Goal: Task Accomplishment & Management: Use online tool/utility

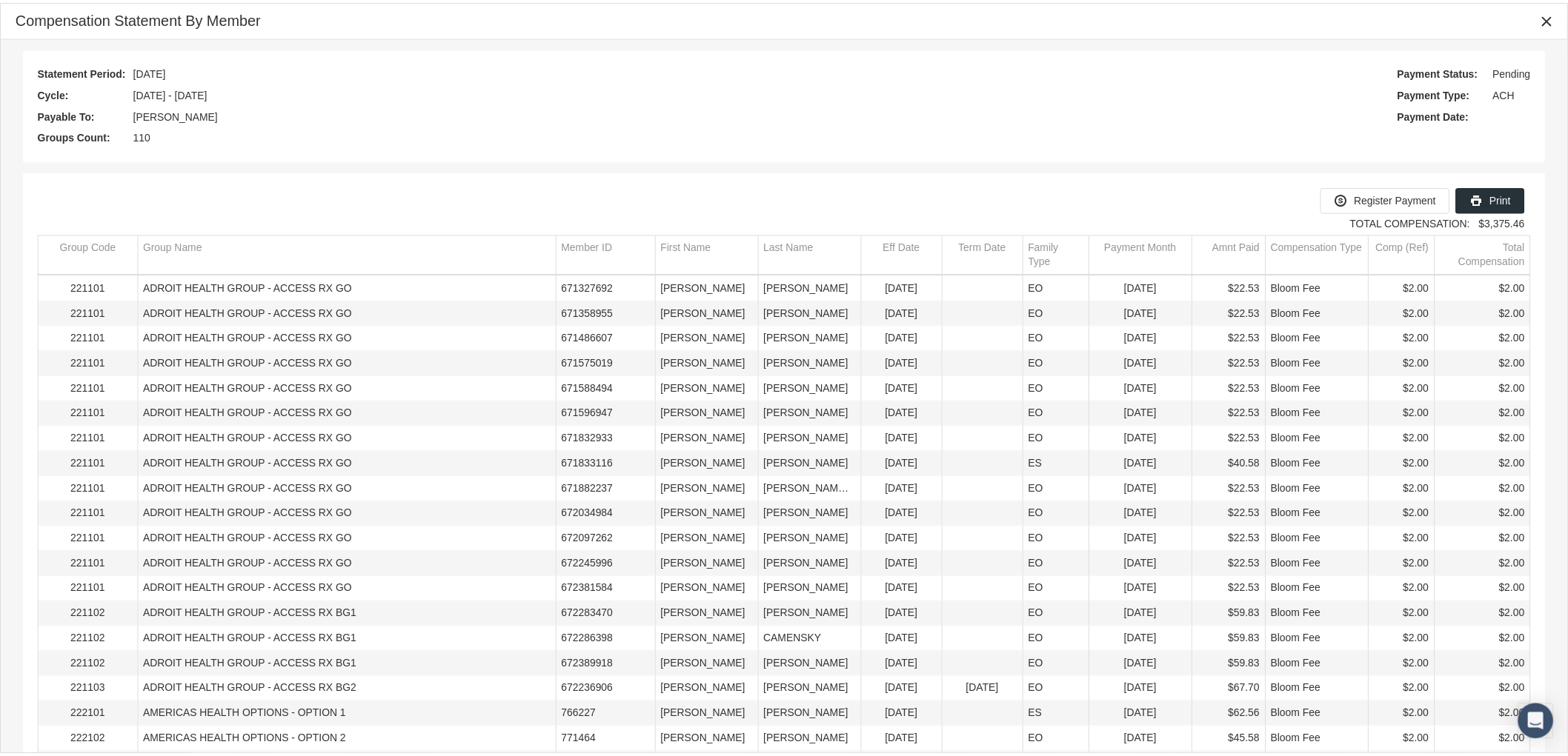
scroll to position [92, 0]
click at [1558, 13] on icon "Close" at bounding box center [1559, 18] width 13 height 13
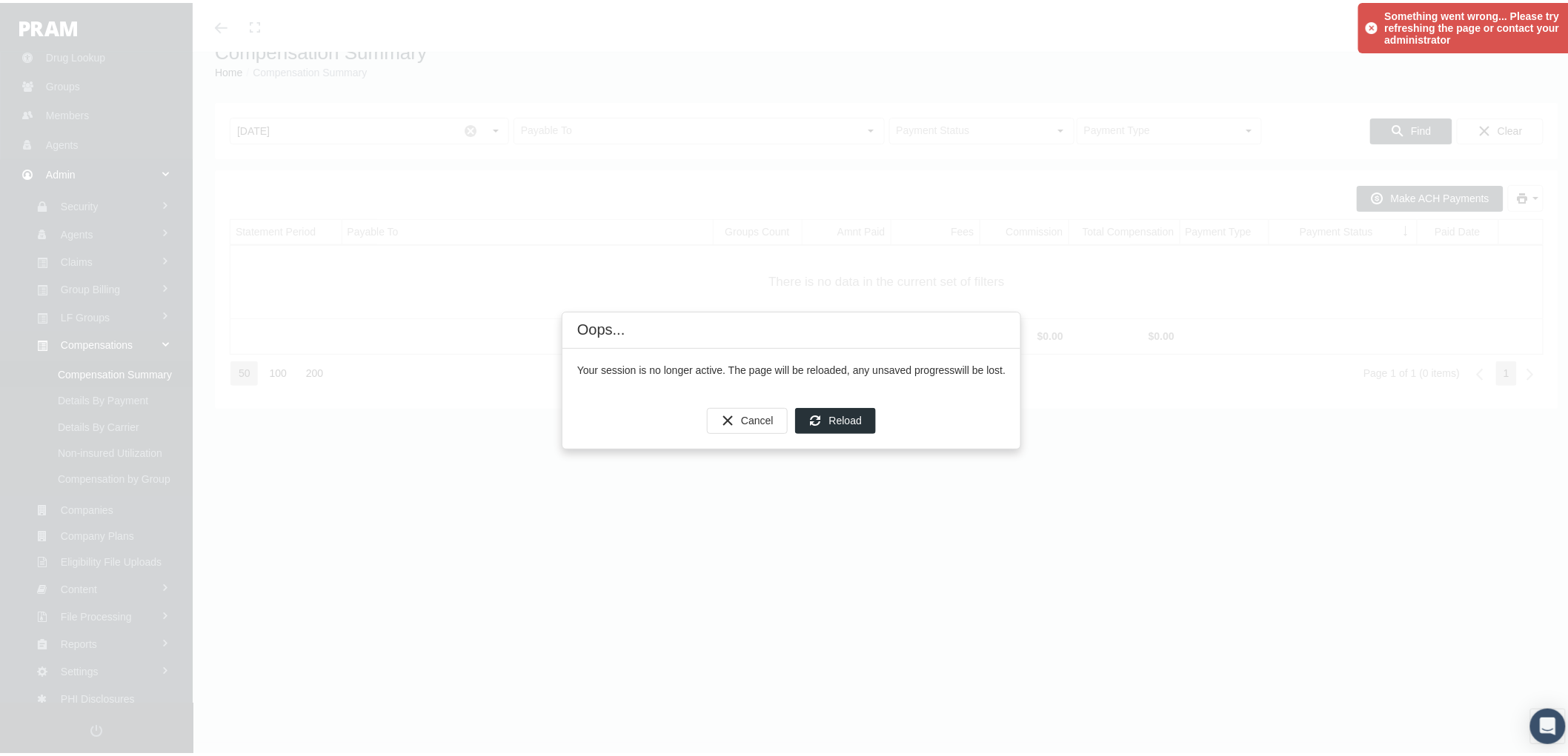
scroll to position [33, 0]
click at [764, 419] on span "Cancel" at bounding box center [757, 417] width 33 height 11
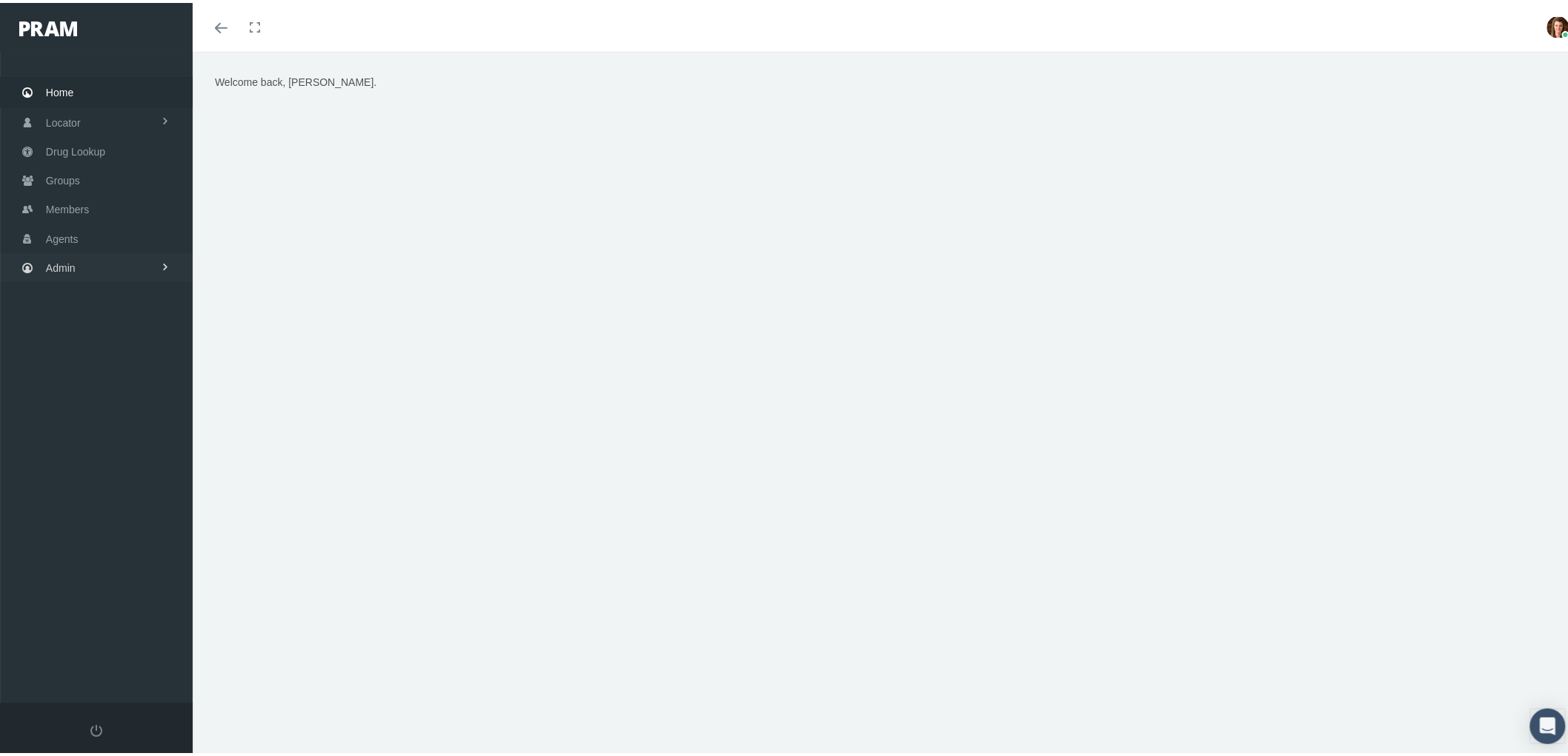
click at [95, 268] on link "Admin" at bounding box center [96, 264] width 192 height 29
click at [111, 349] on link "Claims" at bounding box center [96, 353] width 192 height 26
click at [93, 254] on link "Admin" at bounding box center [96, 264] width 192 height 29
click at [129, 423] on span "Compensations" at bounding box center [97, 435] width 72 height 25
click at [132, 452] on span "Compensation Summary" at bounding box center [115, 465] width 114 height 25
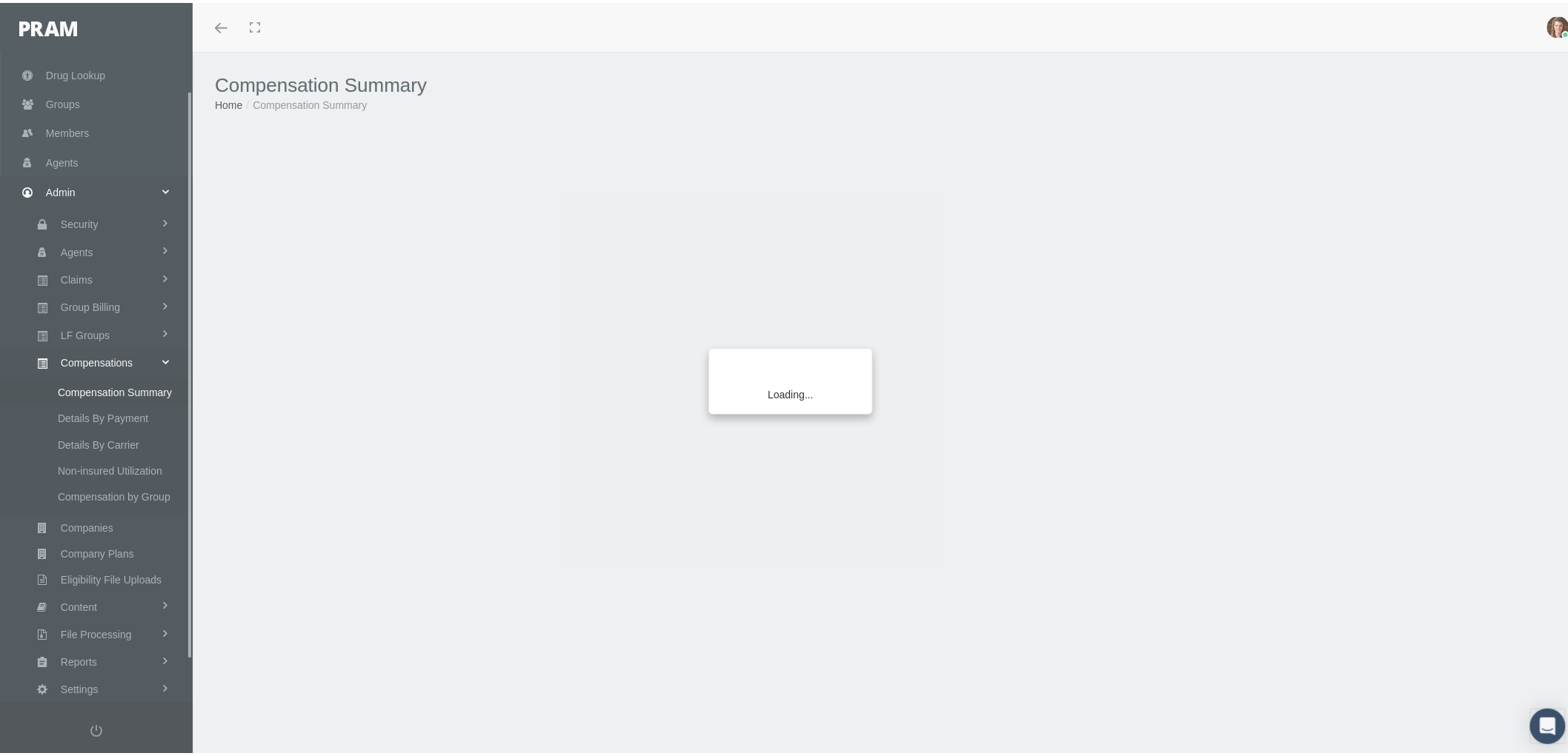
scroll to position [92, 0]
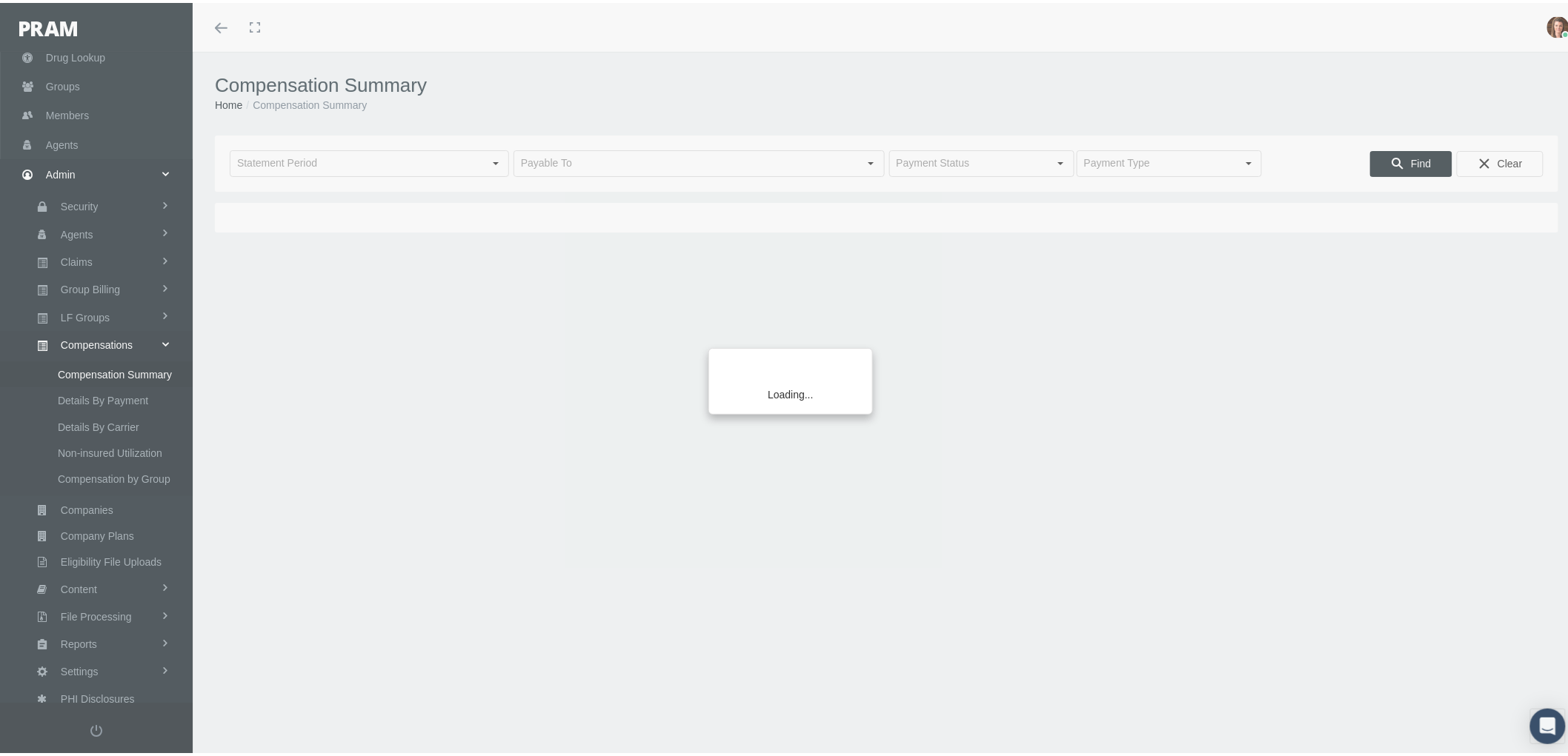
type input "August 2025"
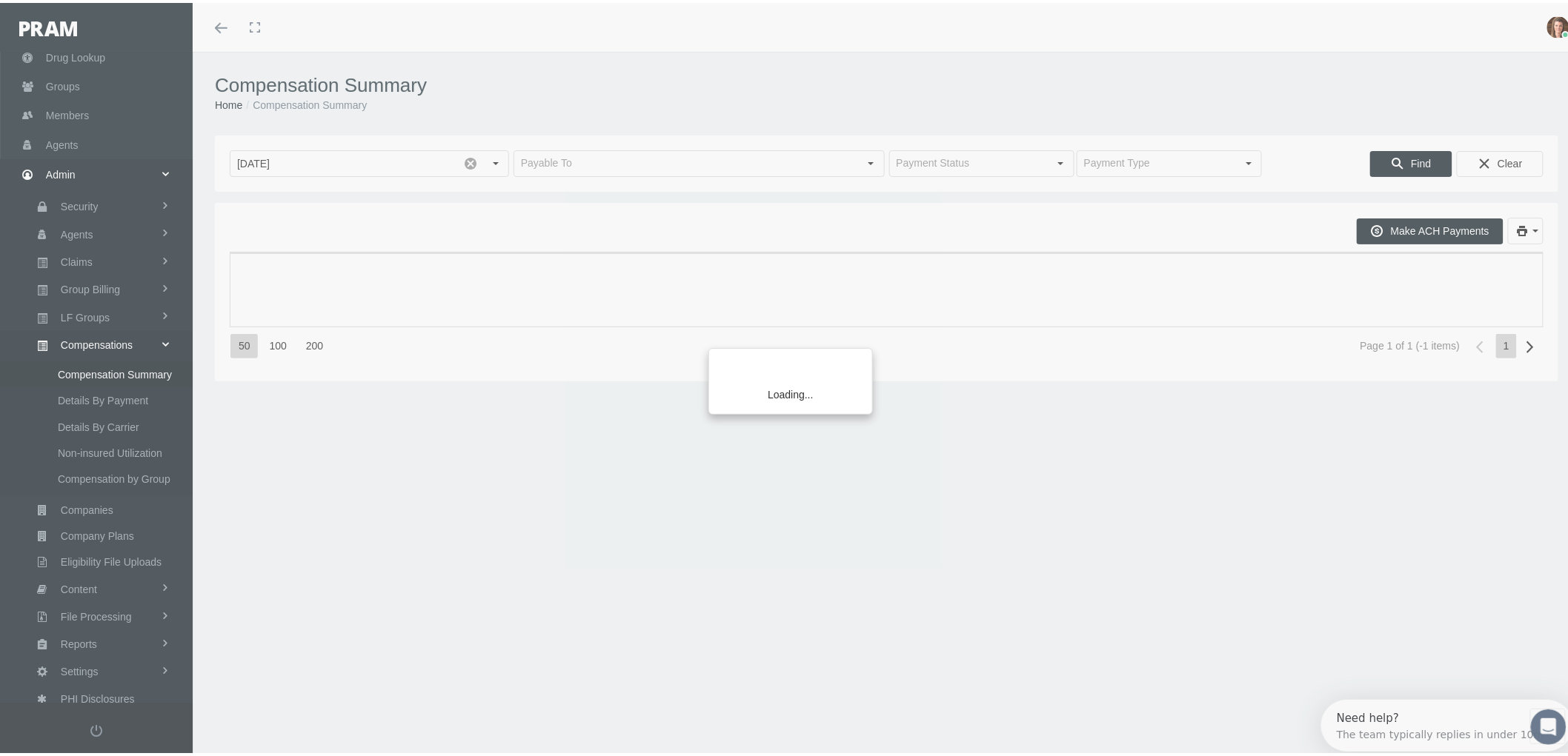
scroll to position [0, 0]
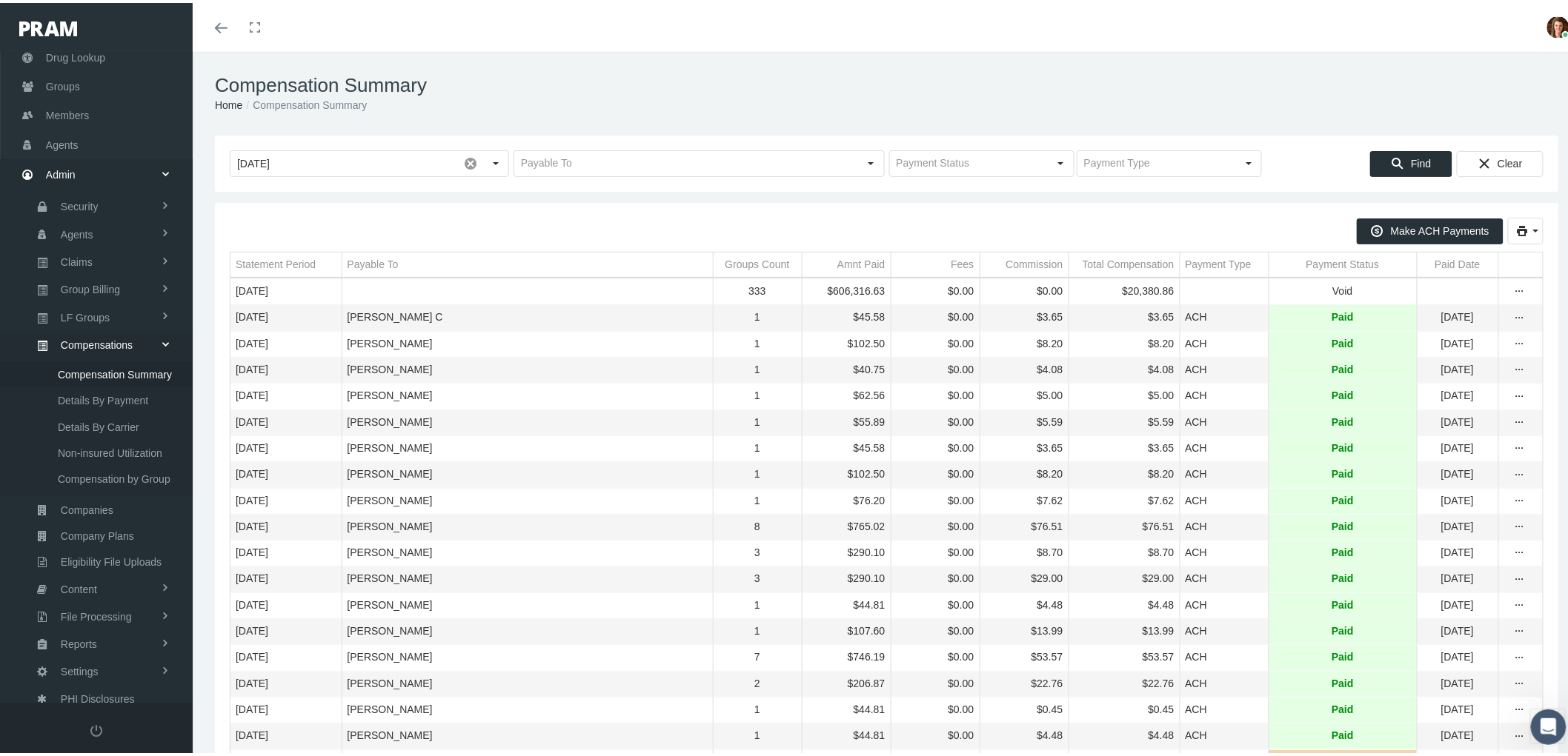
click at [1291, 270] on td "Payment Status" at bounding box center [1342, 262] width 148 height 25
click at [1290, 270] on td "Payment Status" at bounding box center [1342, 262] width 148 height 25
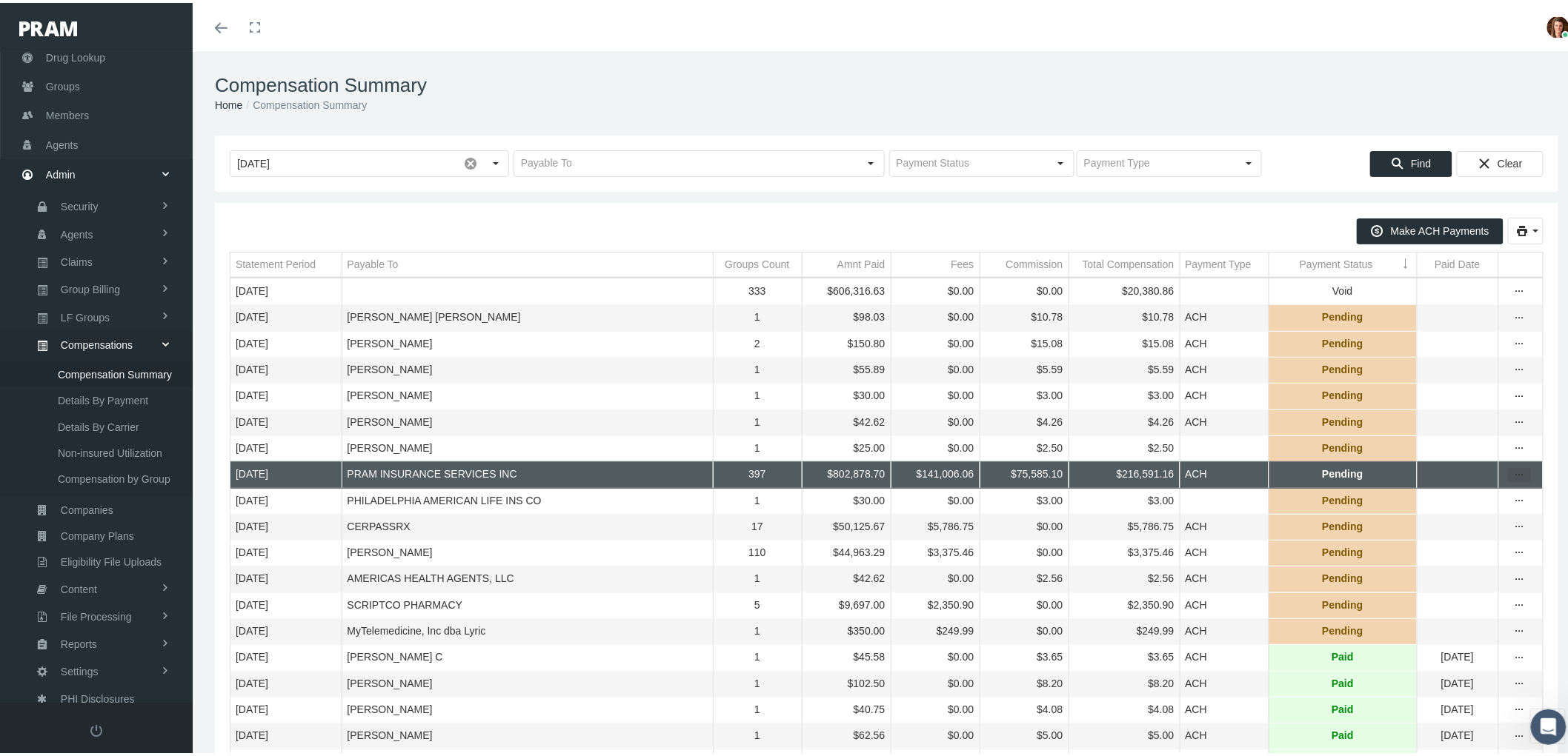
click at [1513, 477] on icon "more" at bounding box center [1520, 473] width 13 height 13
click at [1455, 444] on td "Data grid" at bounding box center [1458, 446] width 82 height 26
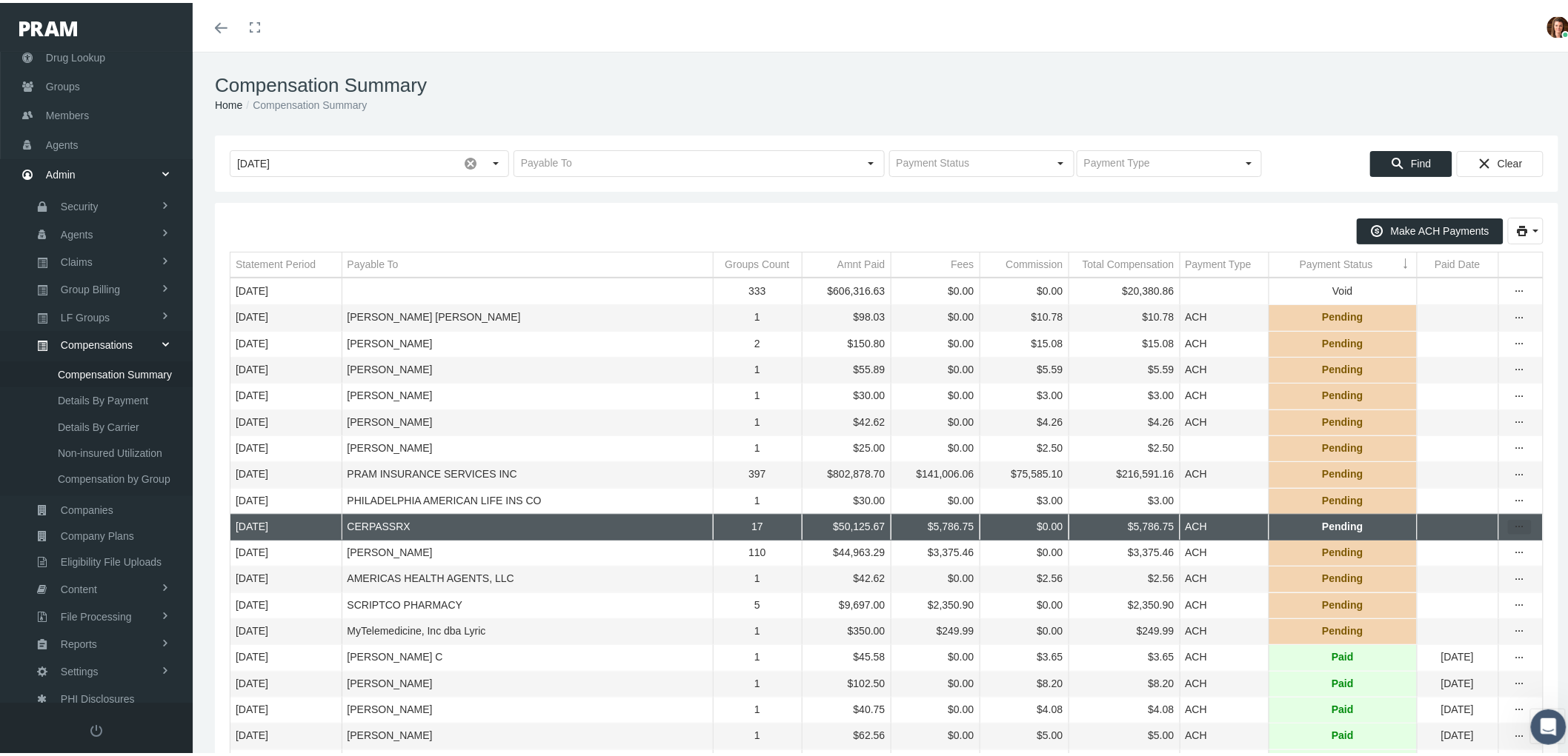
click at [1513, 531] on icon "more" at bounding box center [1520, 524] width 13 height 13
click at [1490, 581] on div "Register Payment" at bounding box center [1444, 584] width 145 height 25
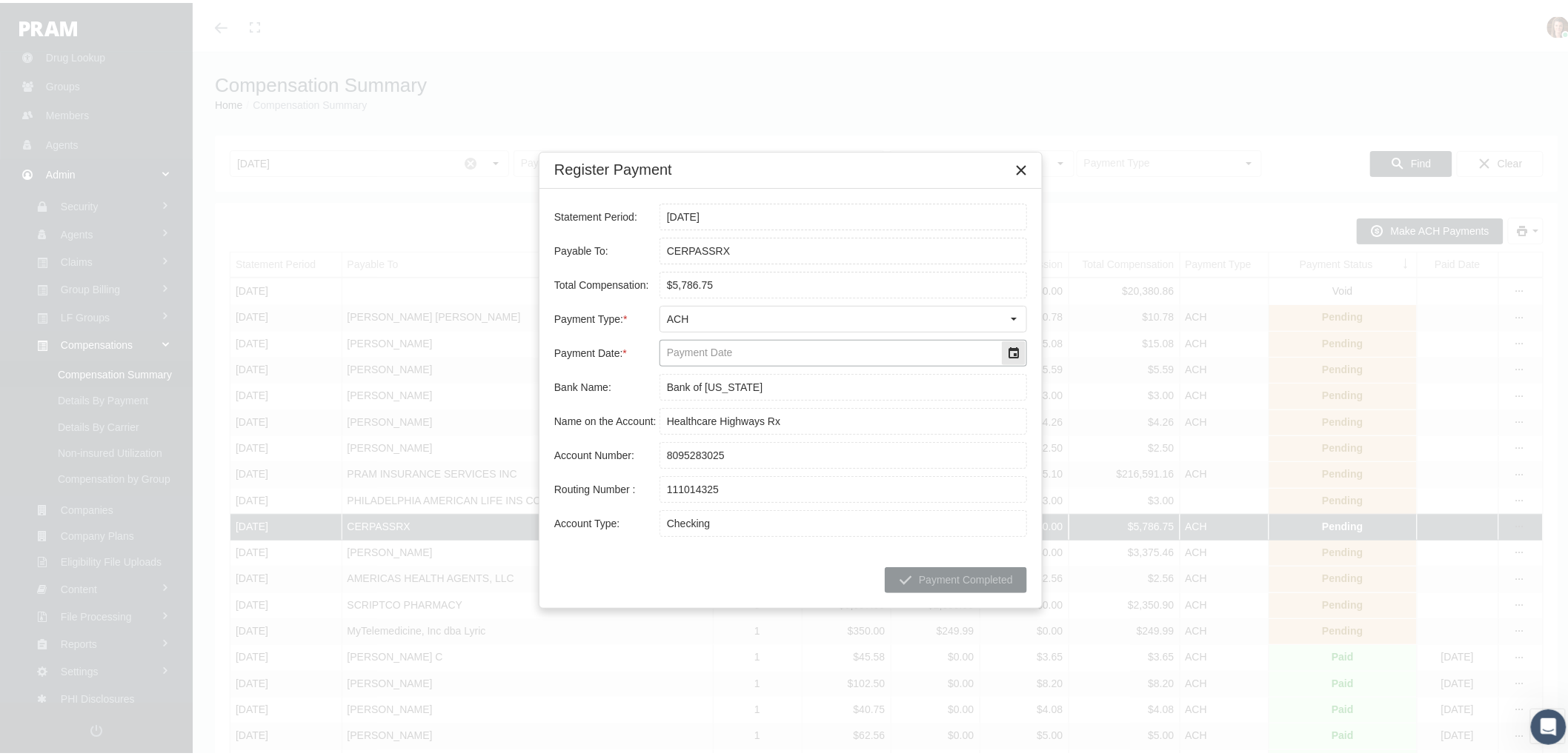
click at [1012, 352] on div "Select" at bounding box center [1013, 350] width 24 height 24
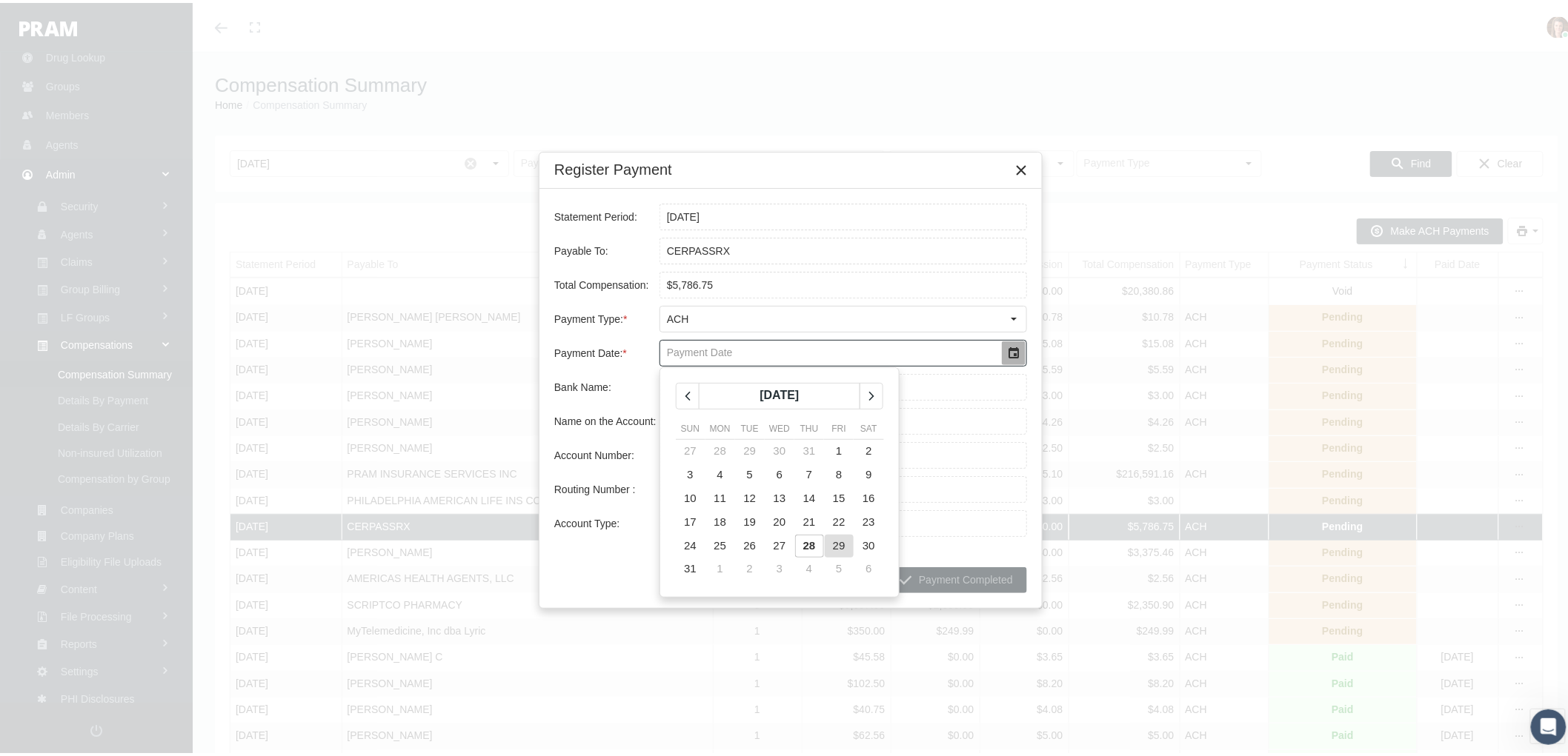
click at [845, 545] on td "29" at bounding box center [839, 542] width 29 height 24
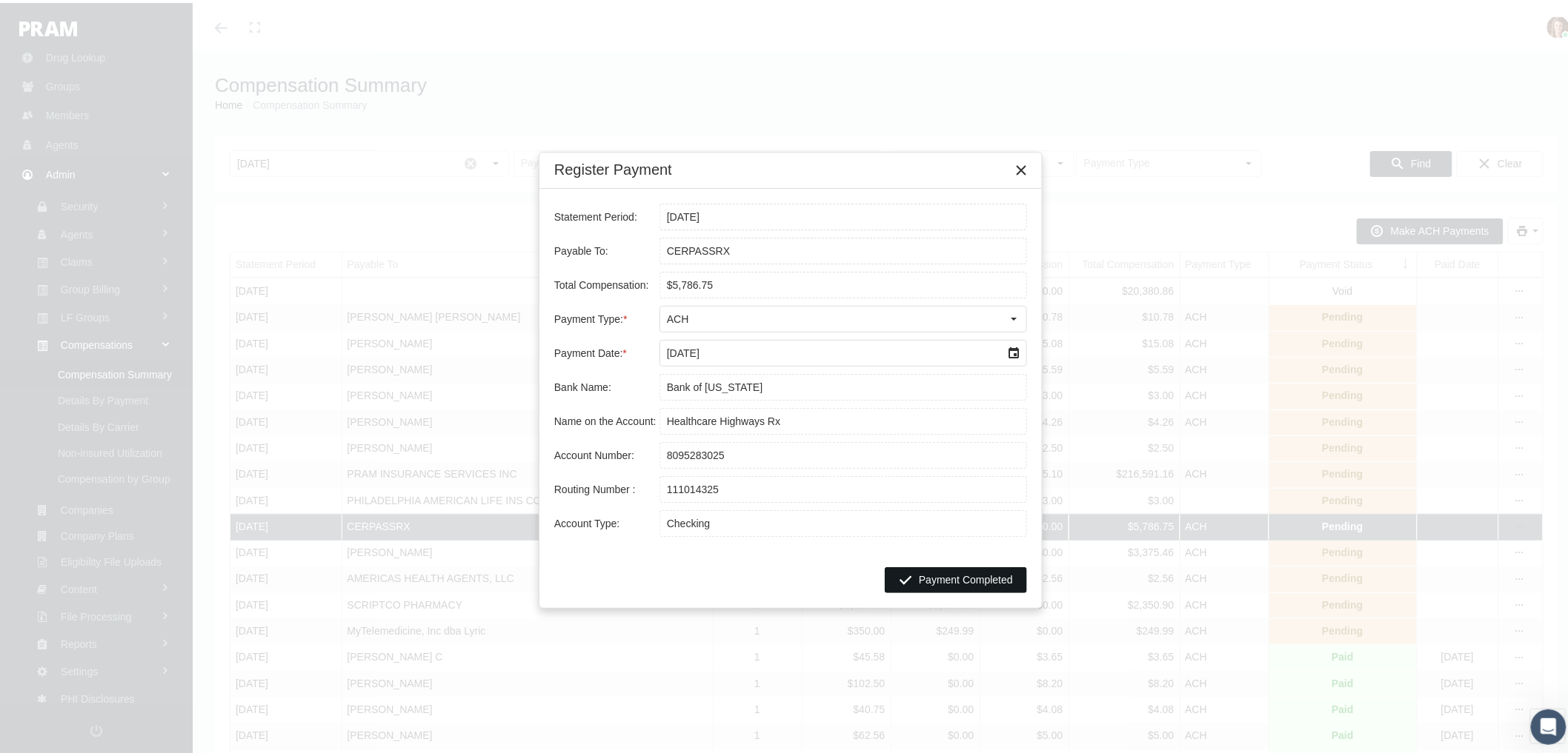
click at [963, 575] on span "Payment Completed" at bounding box center [966, 577] width 94 height 11
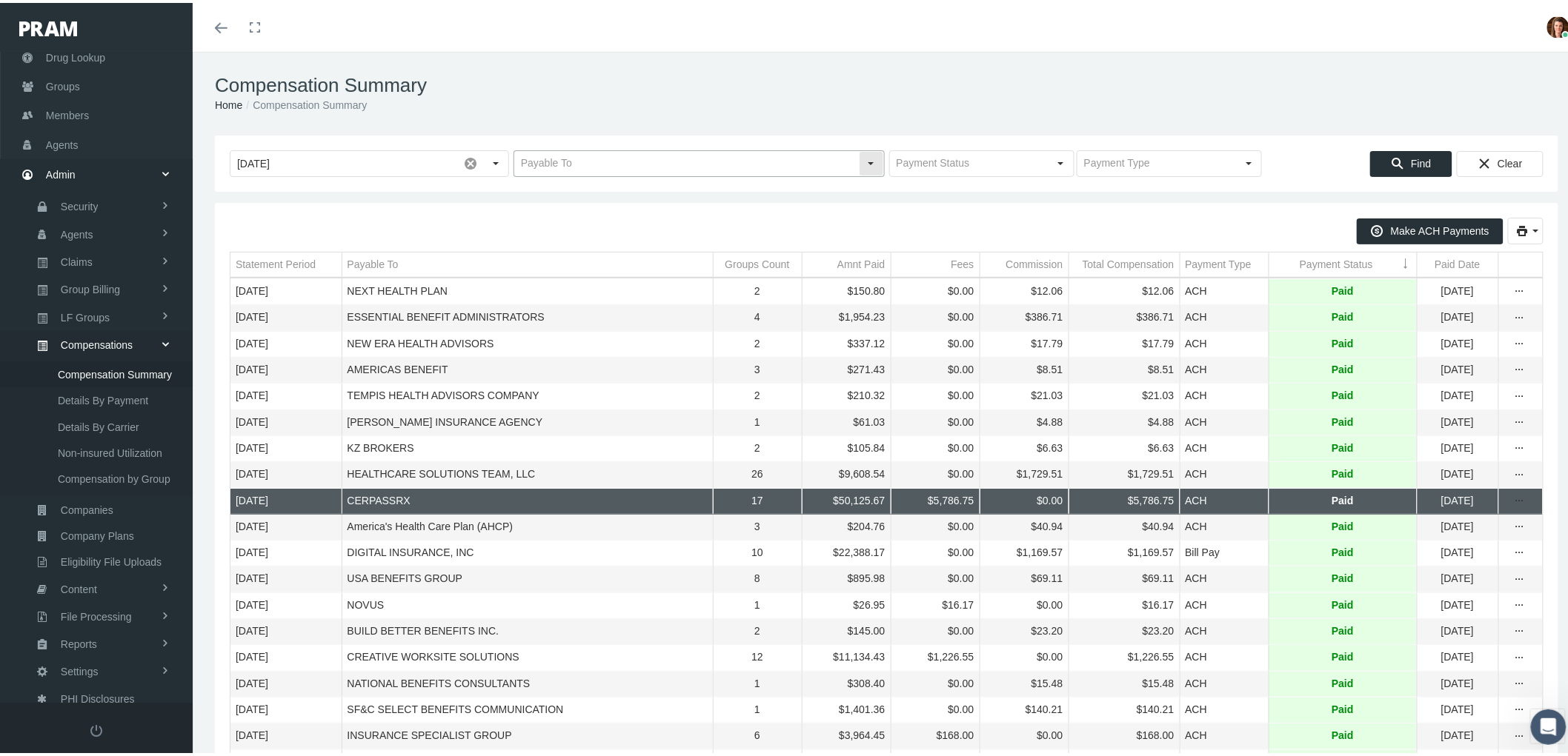
click at [607, 154] on input "text" at bounding box center [686, 160] width 345 height 25
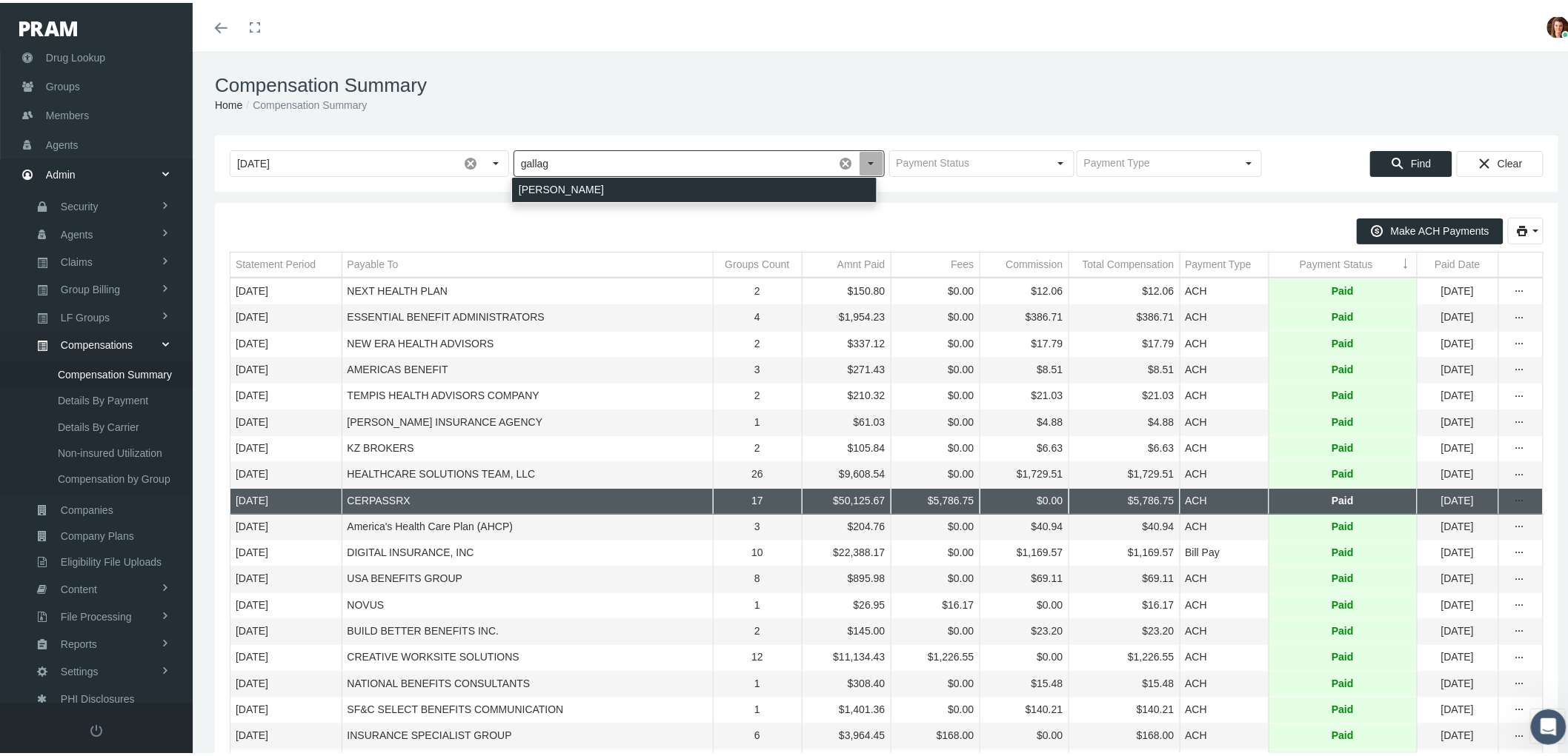
click at [596, 193] on div "GALLAGHER" at bounding box center [694, 187] width 364 height 25
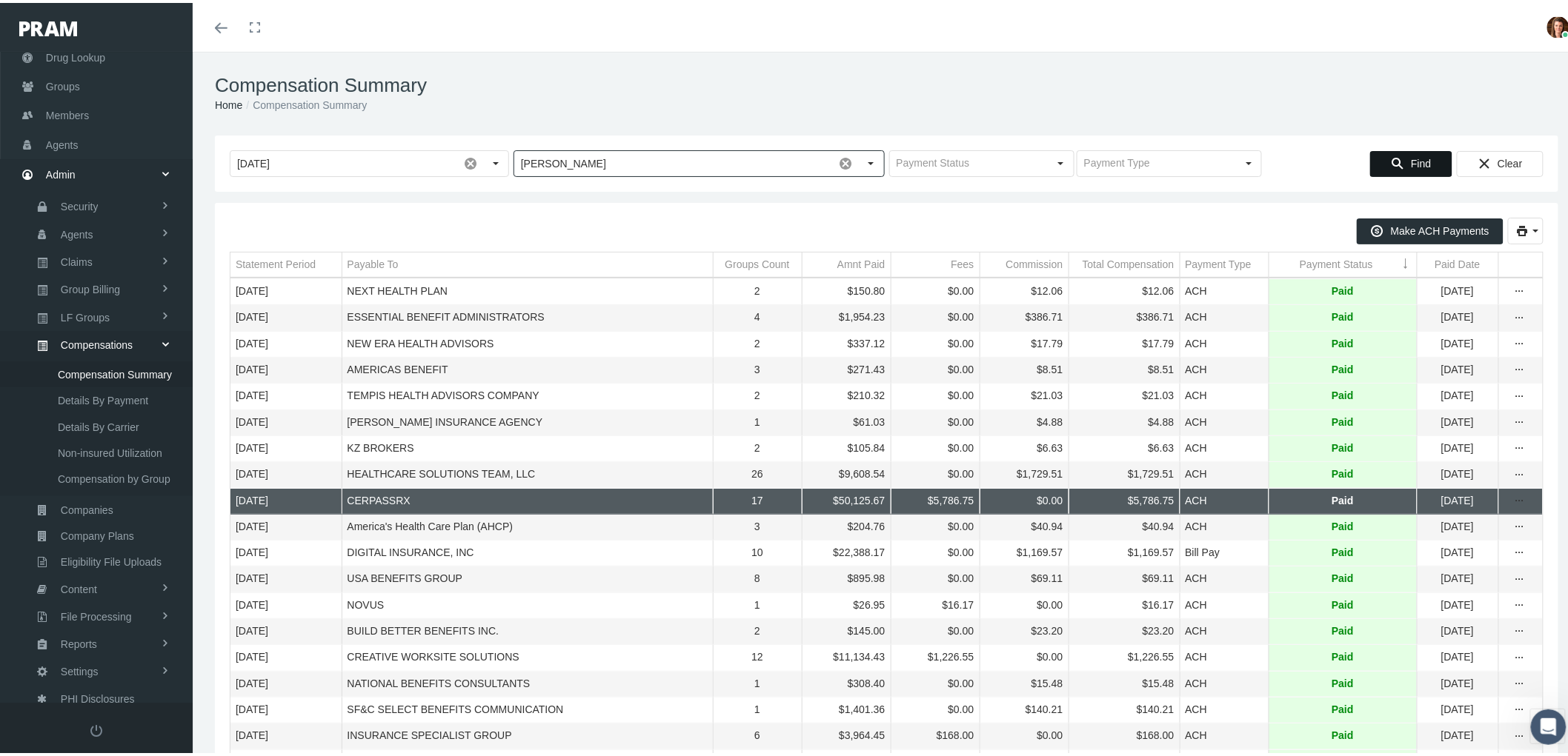
click at [1391, 158] on icon "Find" at bounding box center [1398, 160] width 13 height 13
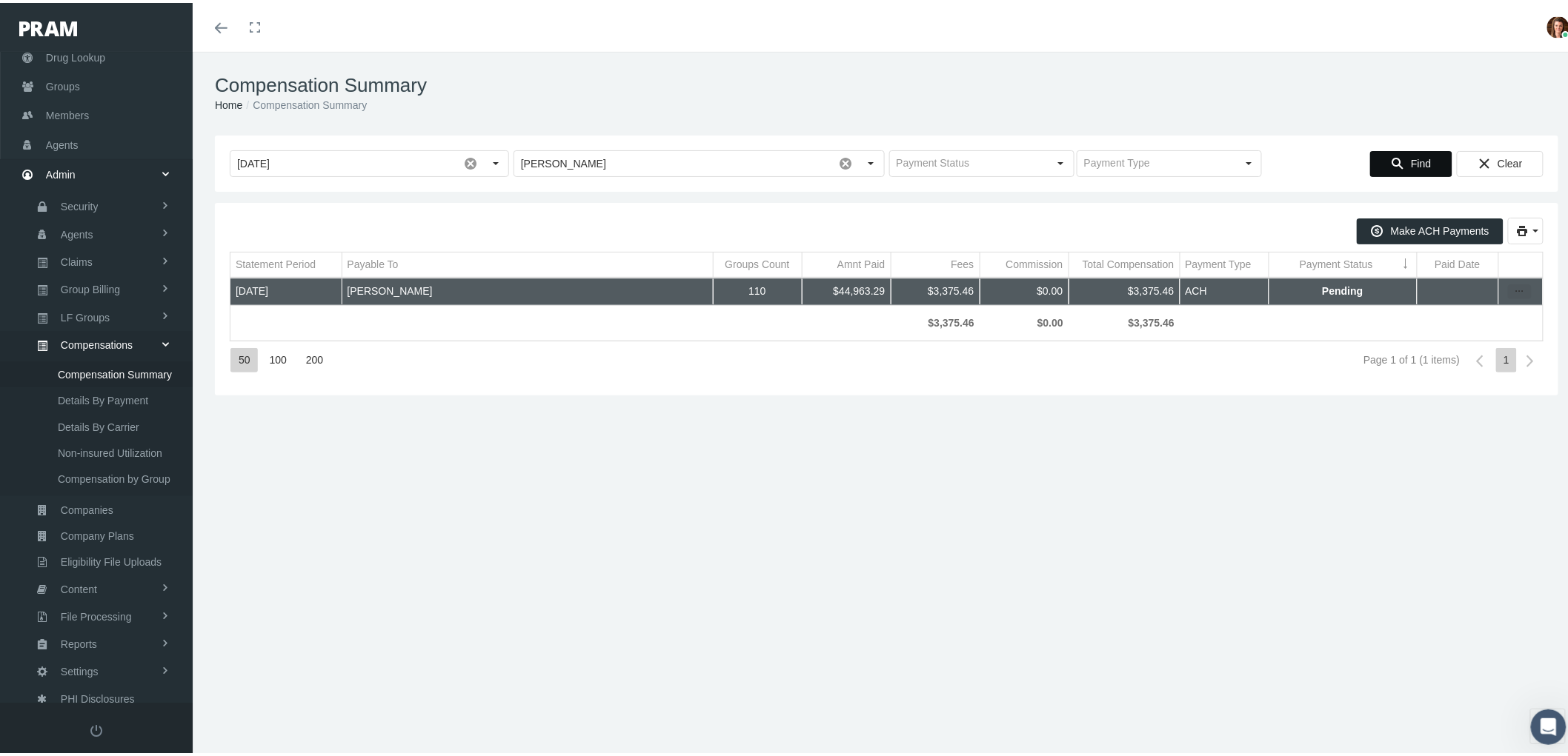
click at [1513, 296] on div "more" at bounding box center [1520, 289] width 24 height 15
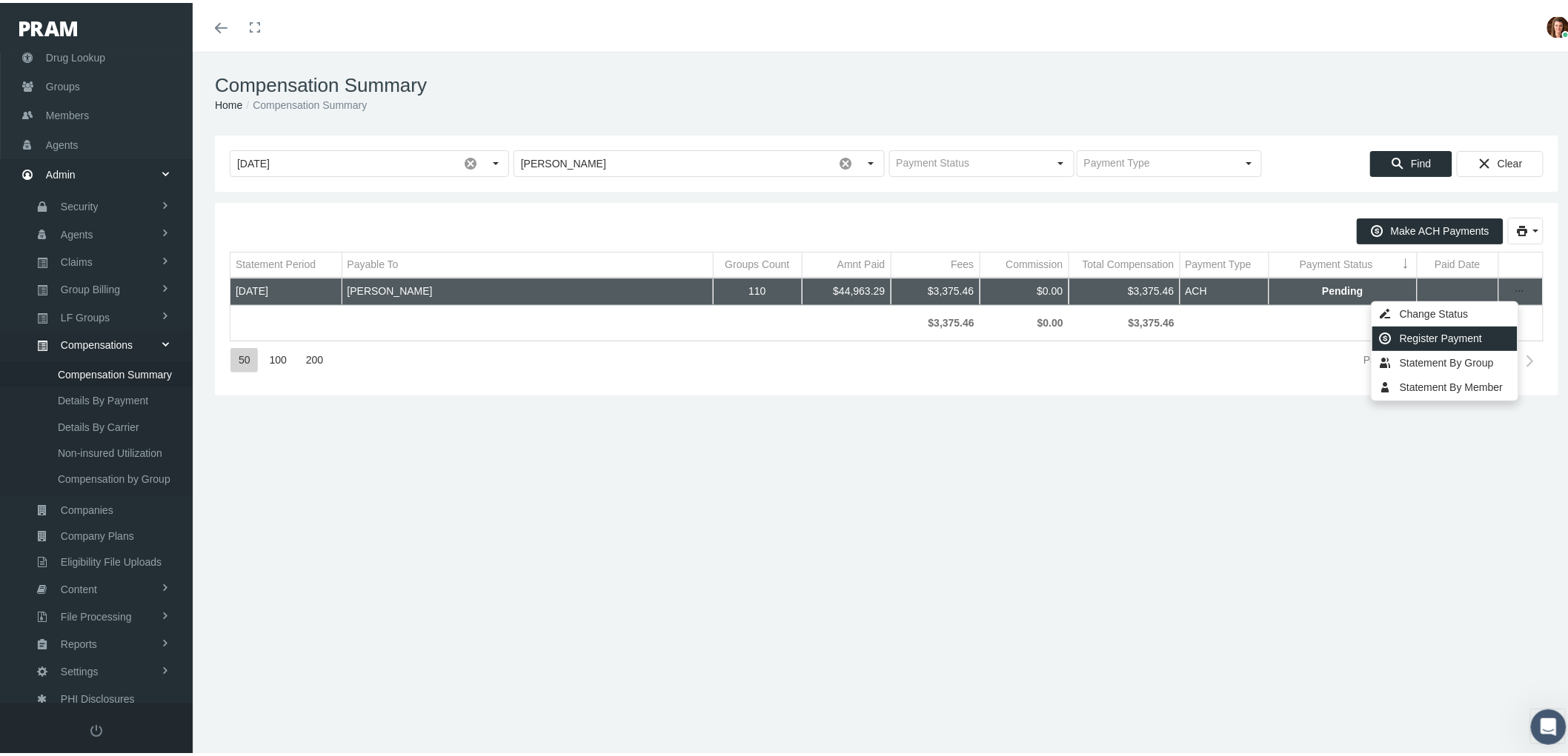
click at [1472, 343] on div "Register Payment" at bounding box center [1444, 336] width 145 height 25
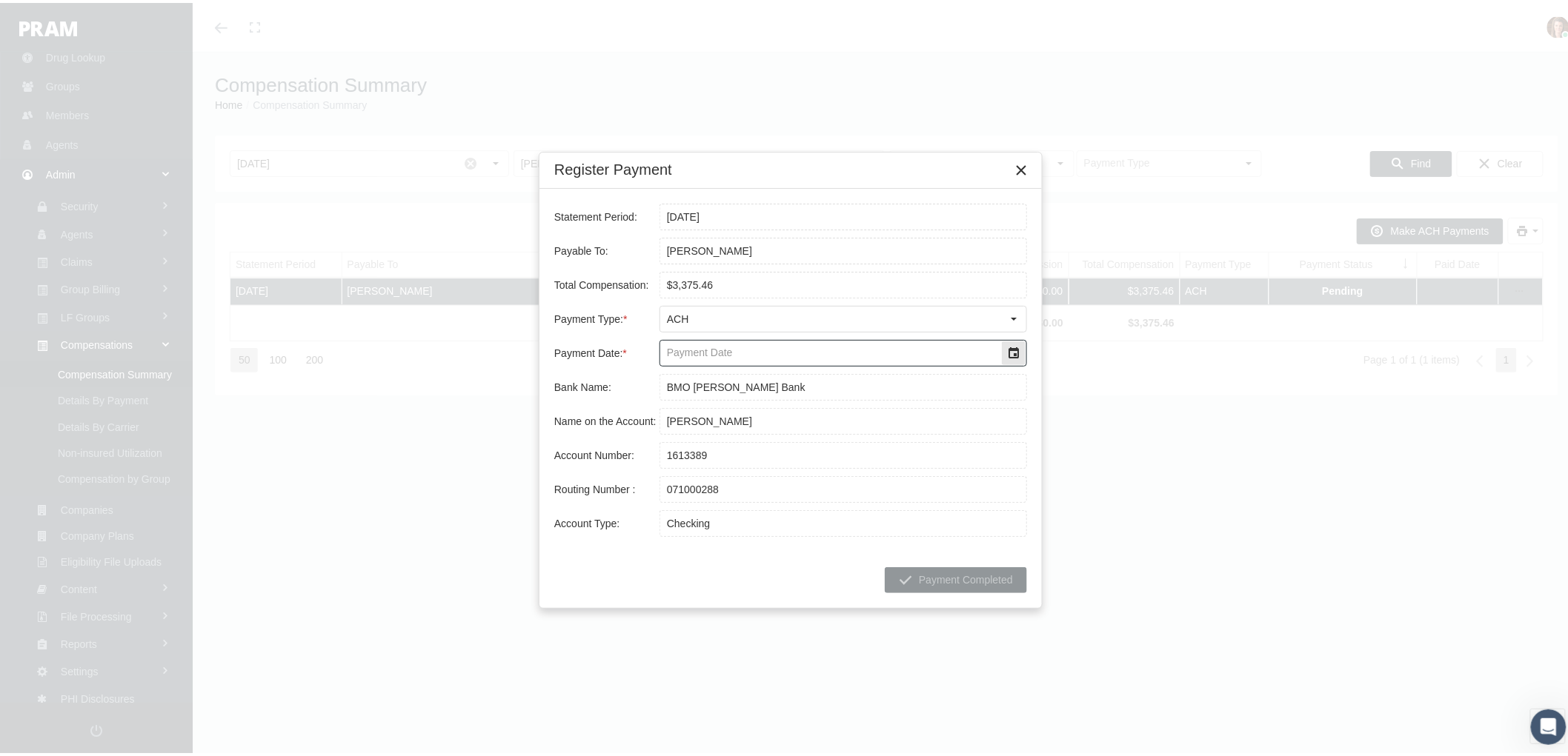
click at [1012, 354] on div "Select" at bounding box center [1013, 350] width 24 height 24
click at [837, 542] on span "29" at bounding box center [839, 542] width 12 height 12
click at [969, 578] on span "Payment Completed" at bounding box center [966, 577] width 94 height 11
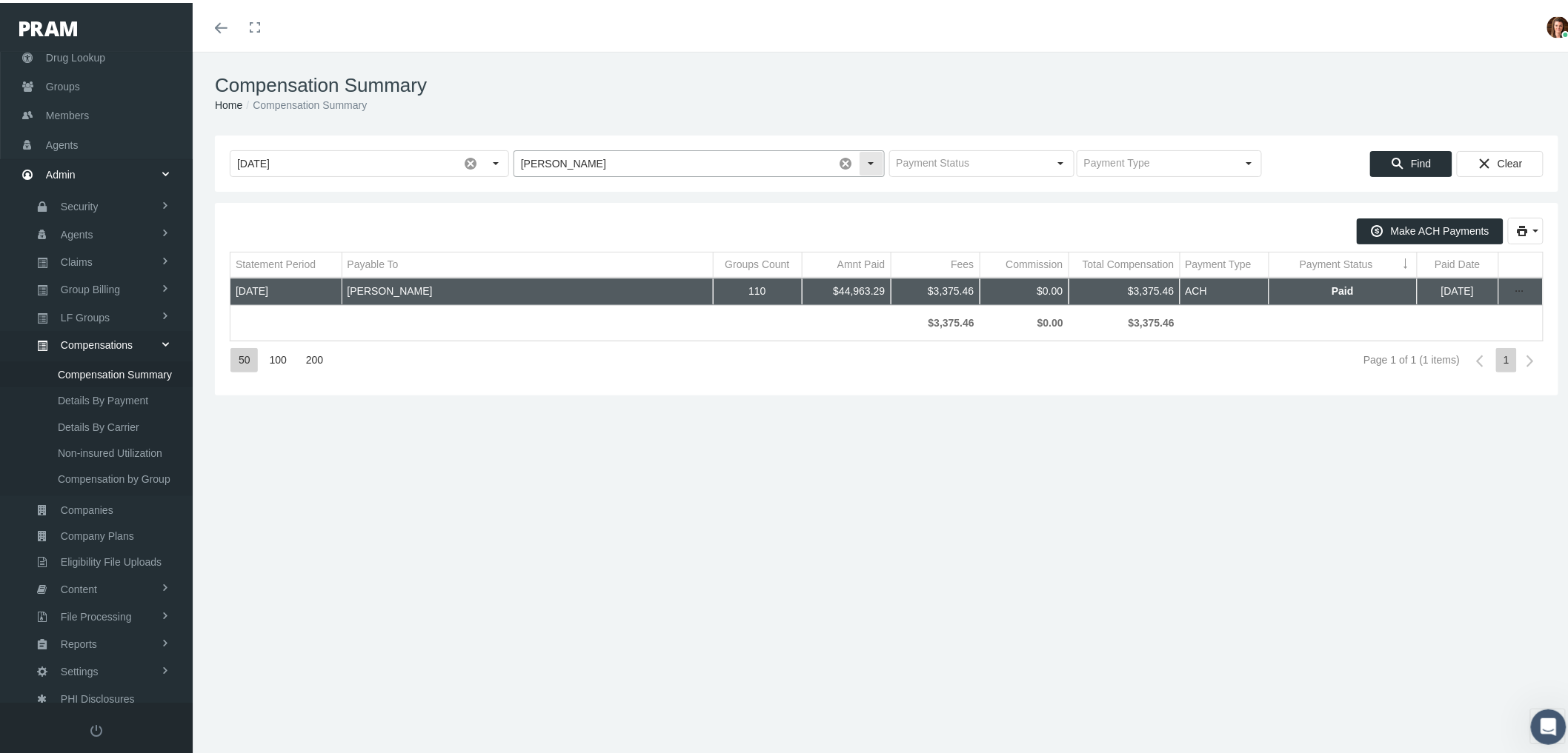
click at [600, 164] on input "GALLAGHER" at bounding box center [674, 160] width 319 height 25
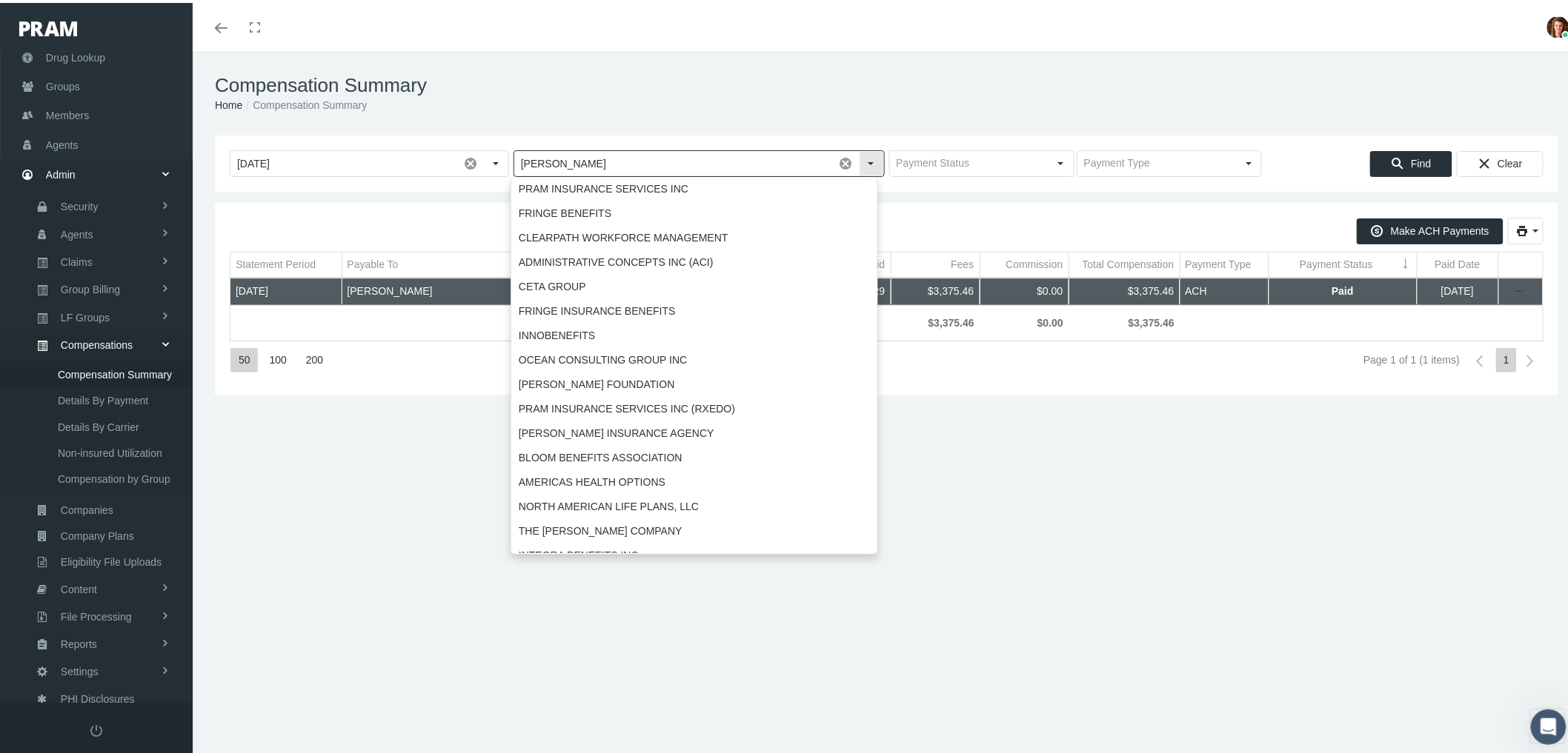
scroll to position [796, 0]
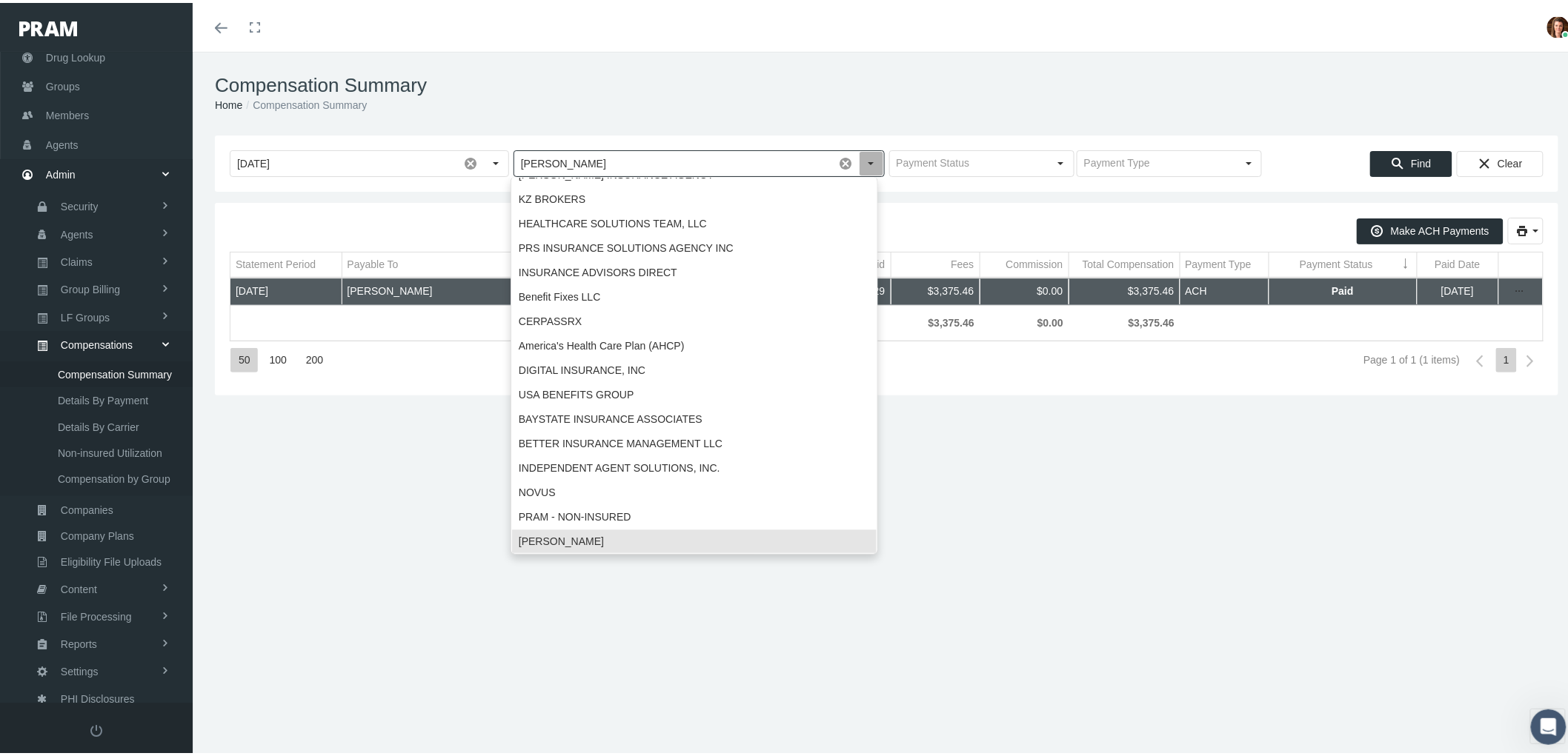
drag, startPoint x: 579, startPoint y: 163, endPoint x: 508, endPoint y: 157, distance: 71.3
click at [511, 157] on div "GALLAGHER" at bounding box center [699, 160] width 376 height 27
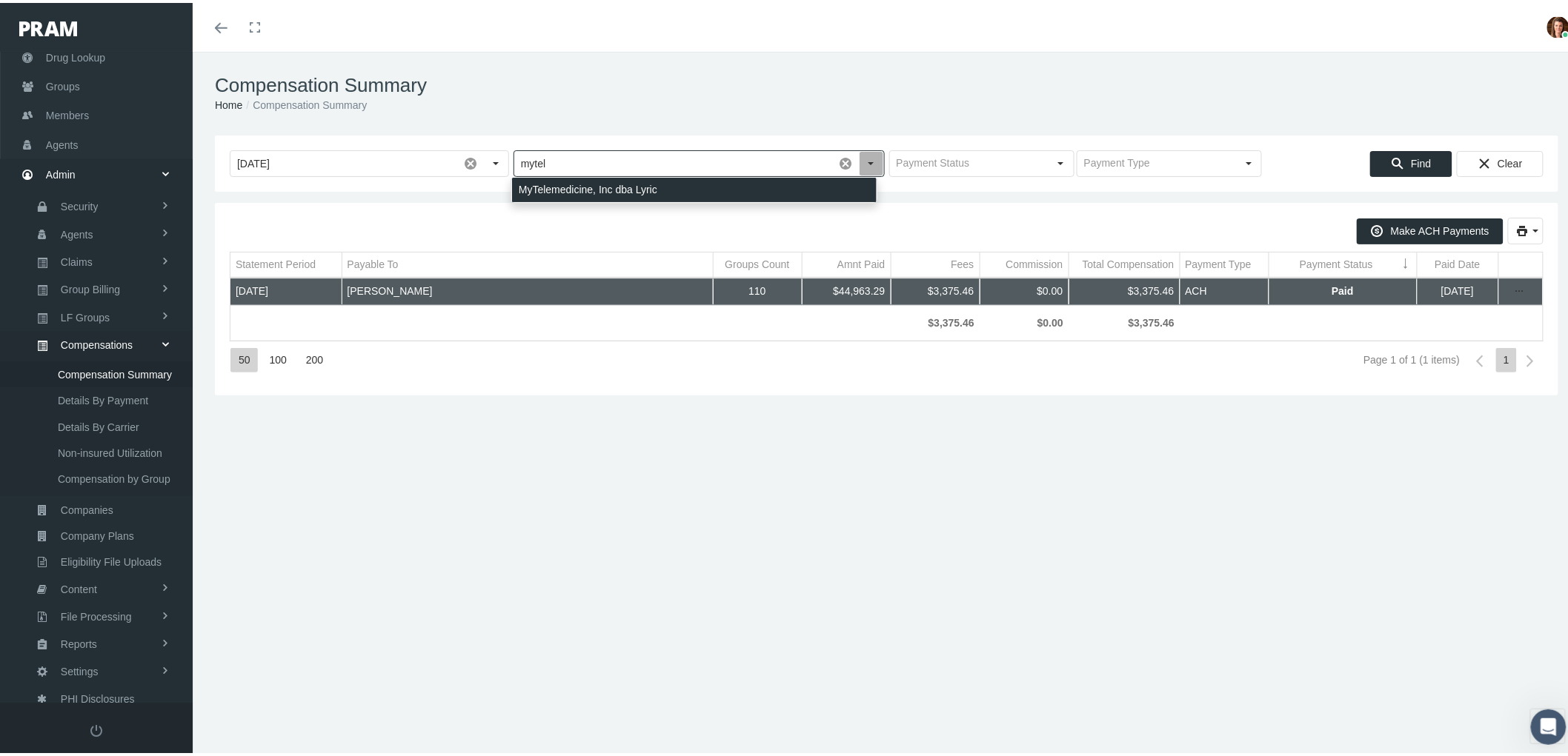
click at [592, 181] on div "MyTelemedicine, Inc dba Lyric" at bounding box center [694, 187] width 364 height 25
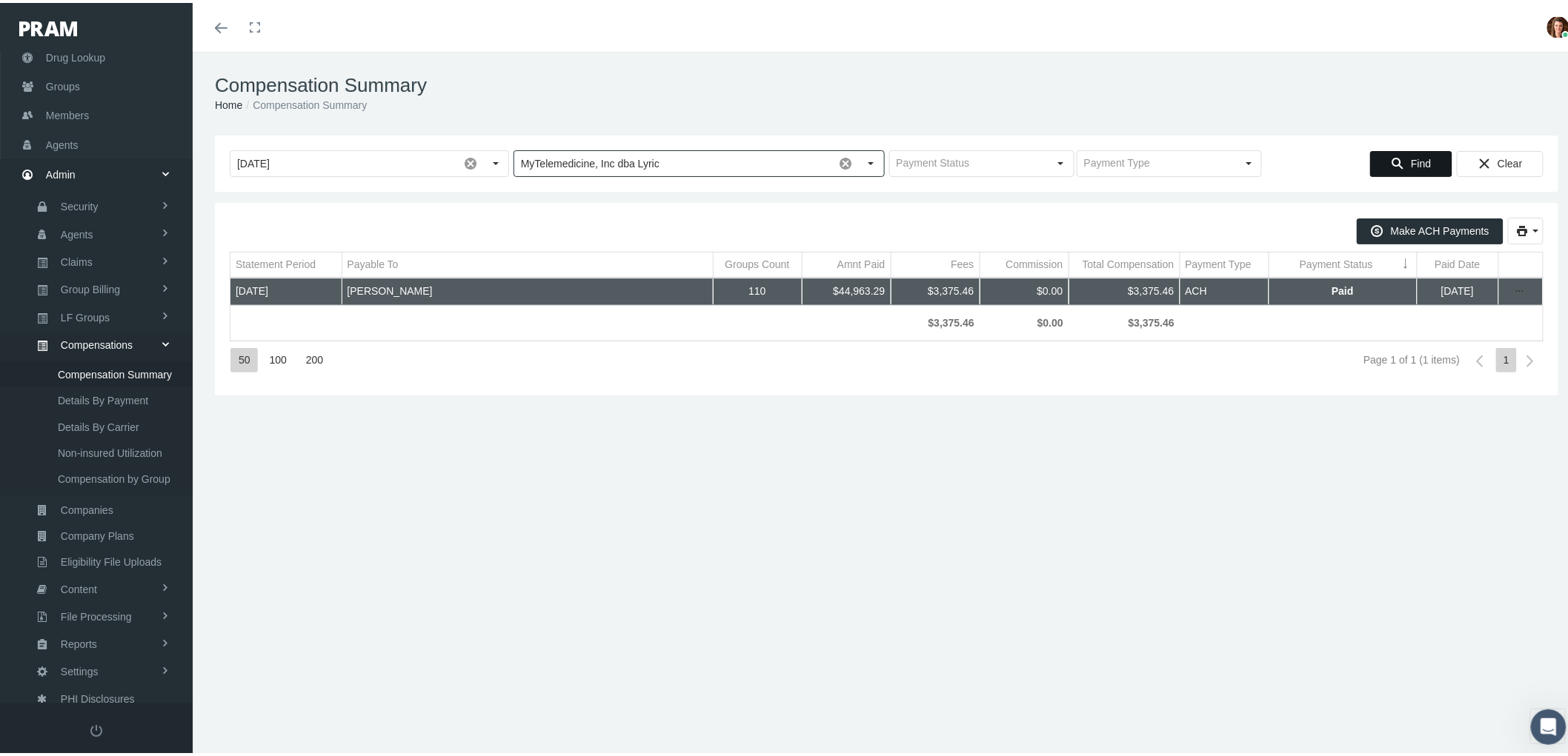
type input "MyTelemedicine, Inc dba Lyric"
click at [1391, 159] on icon "Find" at bounding box center [1398, 160] width 13 height 13
click at [1513, 295] on icon "more" at bounding box center [1520, 289] width 13 height 13
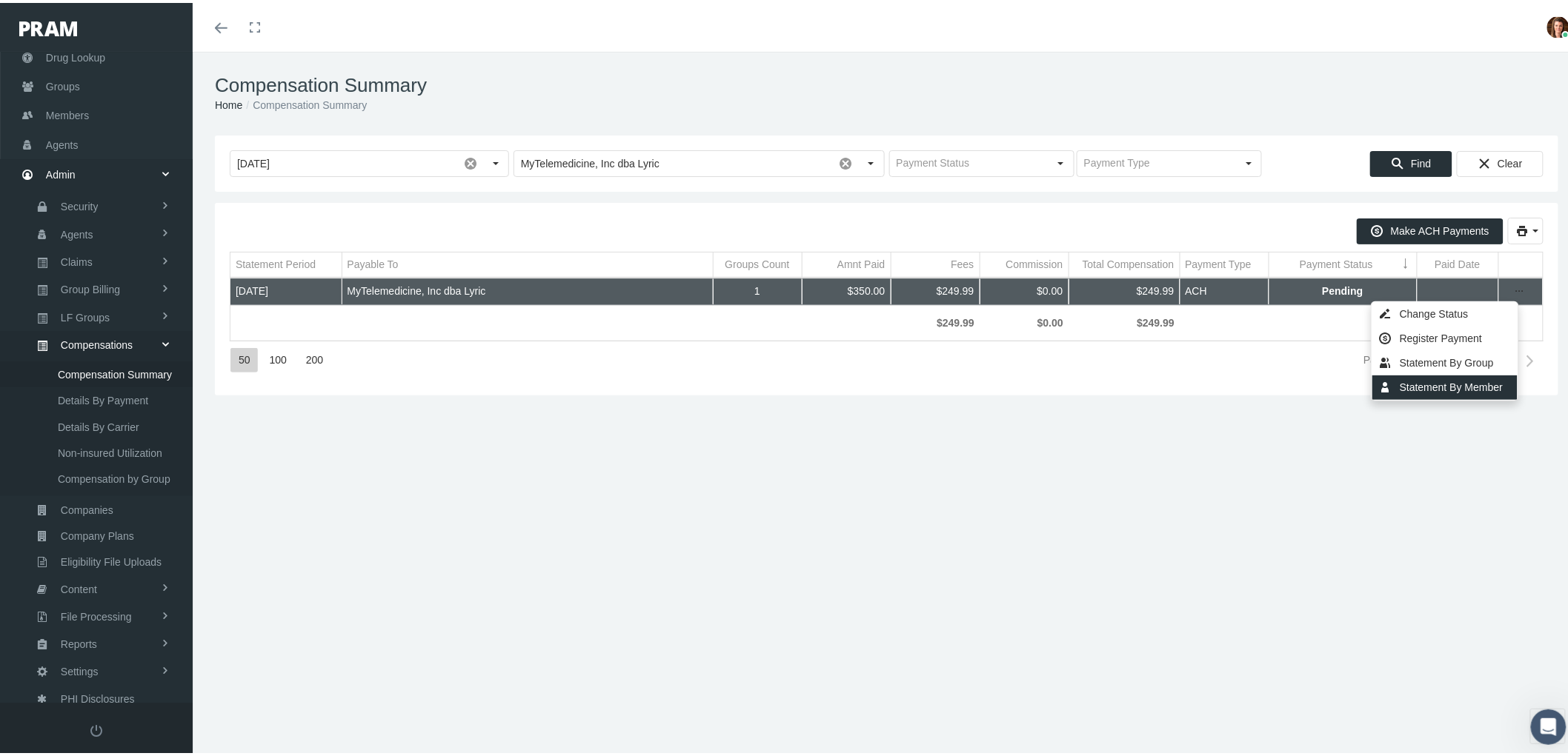
click at [1466, 388] on div "Statement By Member" at bounding box center [1444, 385] width 145 height 25
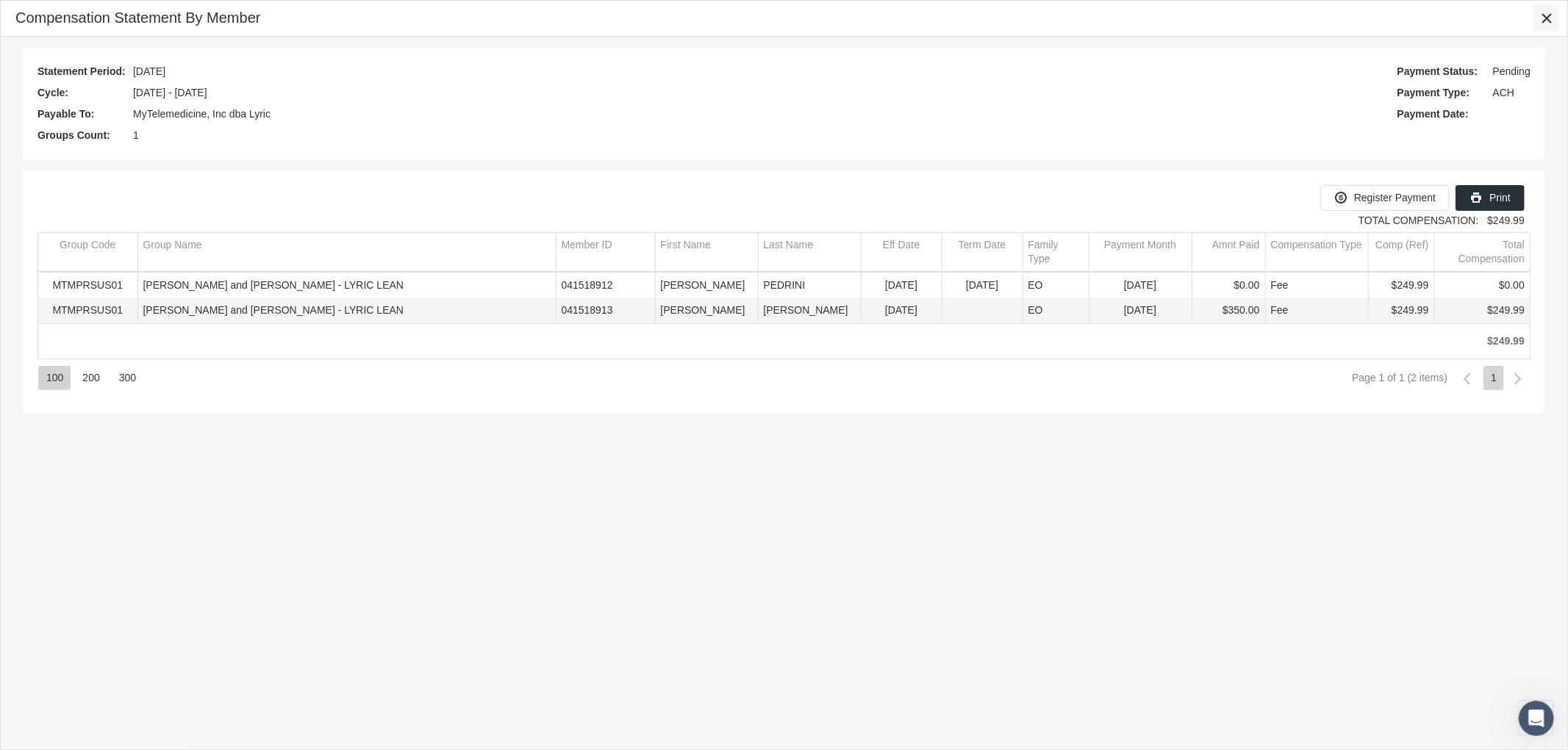
click at [1549, 24] on icon "Close" at bounding box center [1547, 18] width 13 height 13
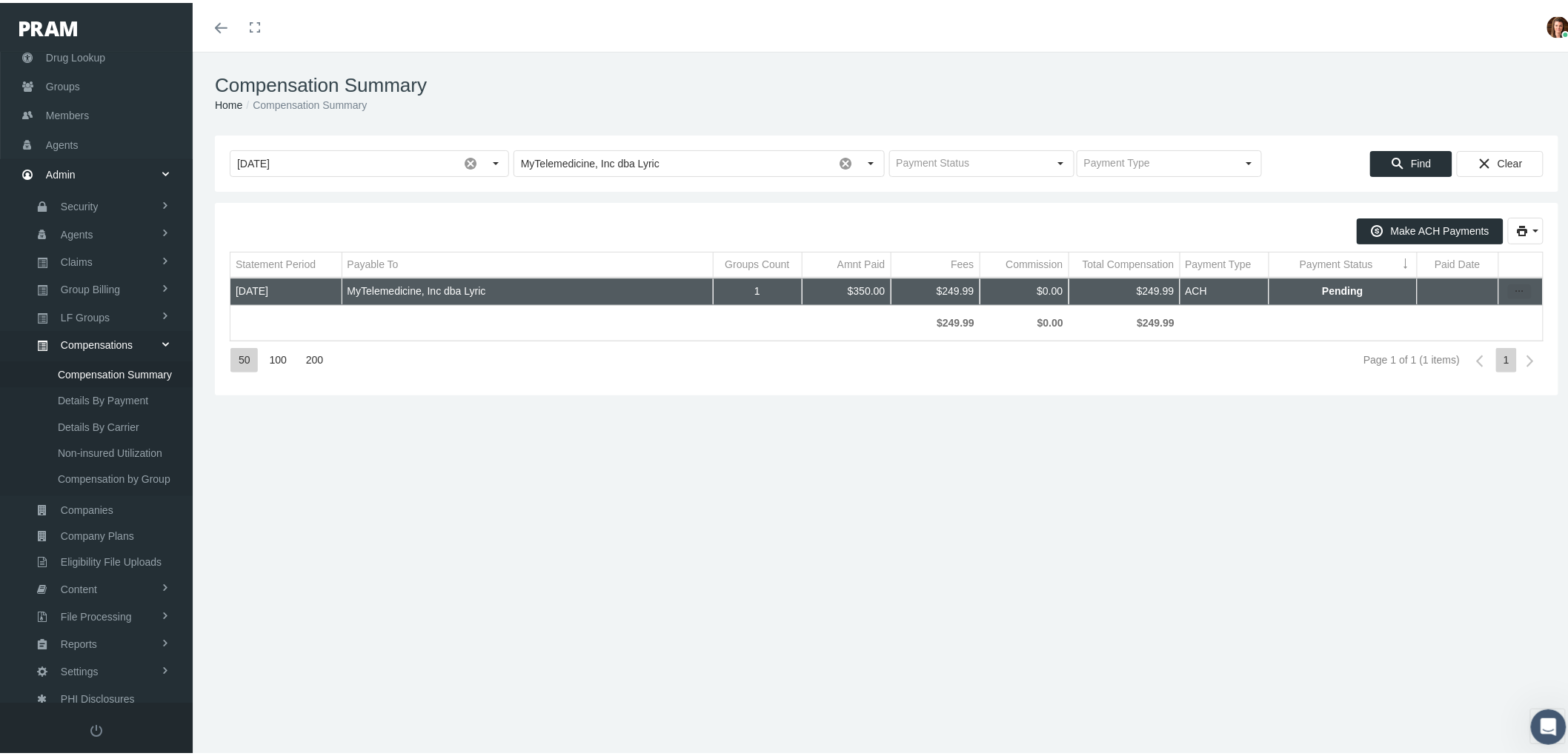
click at [1508, 290] on div "more" at bounding box center [1520, 289] width 24 height 15
click at [1476, 336] on div "Register Payment" at bounding box center [1444, 336] width 145 height 25
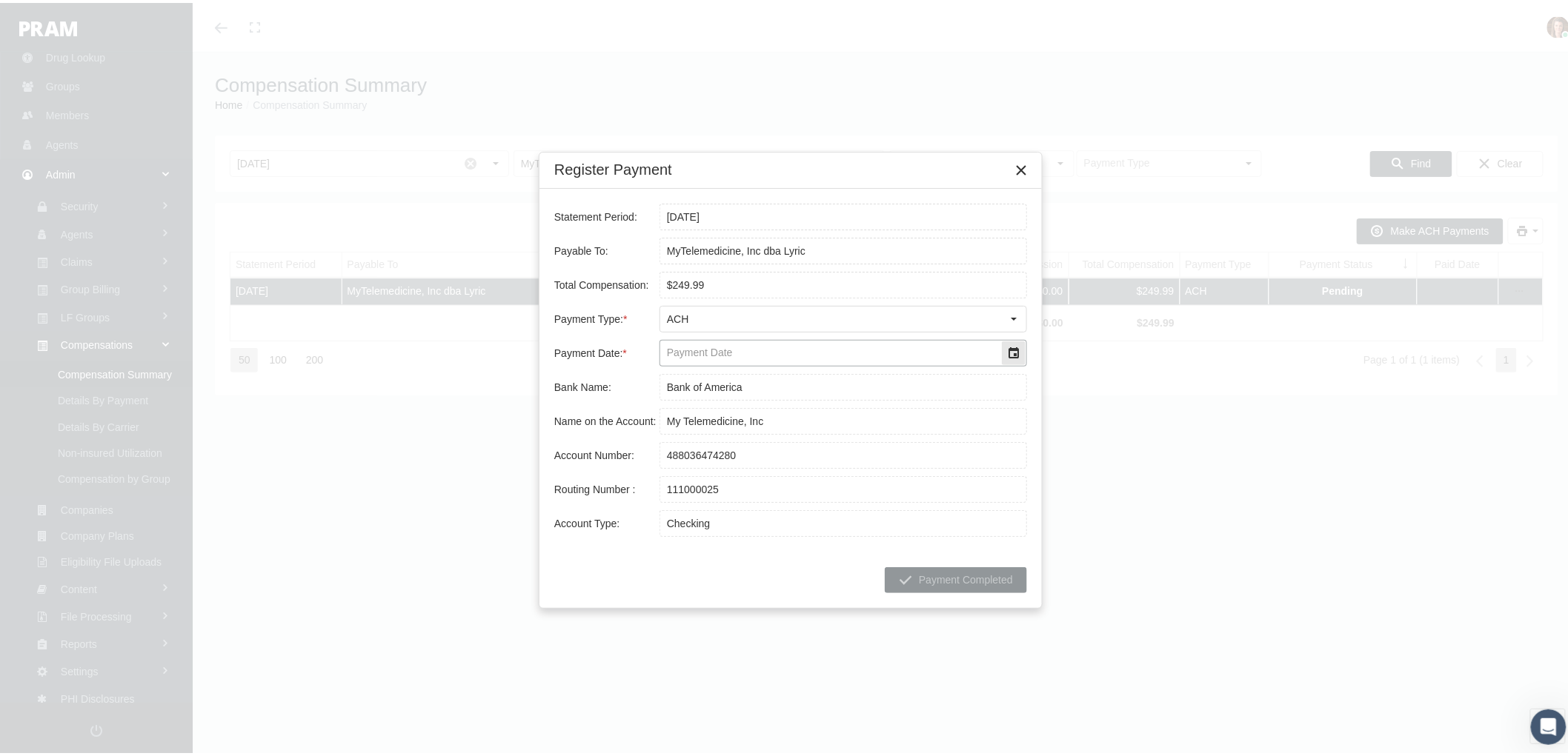
click at [1008, 350] on div "Select" at bounding box center [1013, 350] width 24 height 24
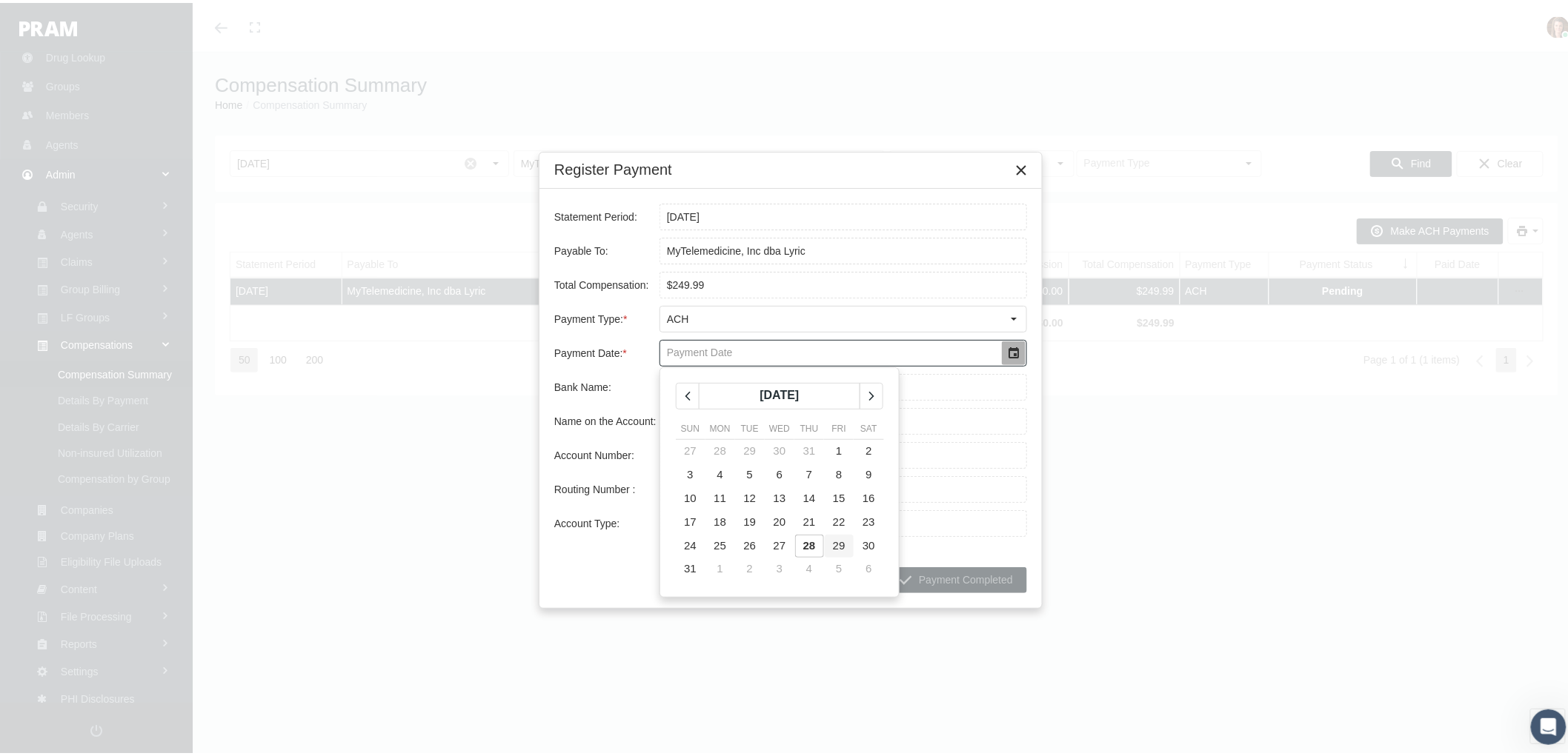
click at [845, 537] on td "29" at bounding box center [839, 542] width 29 height 24
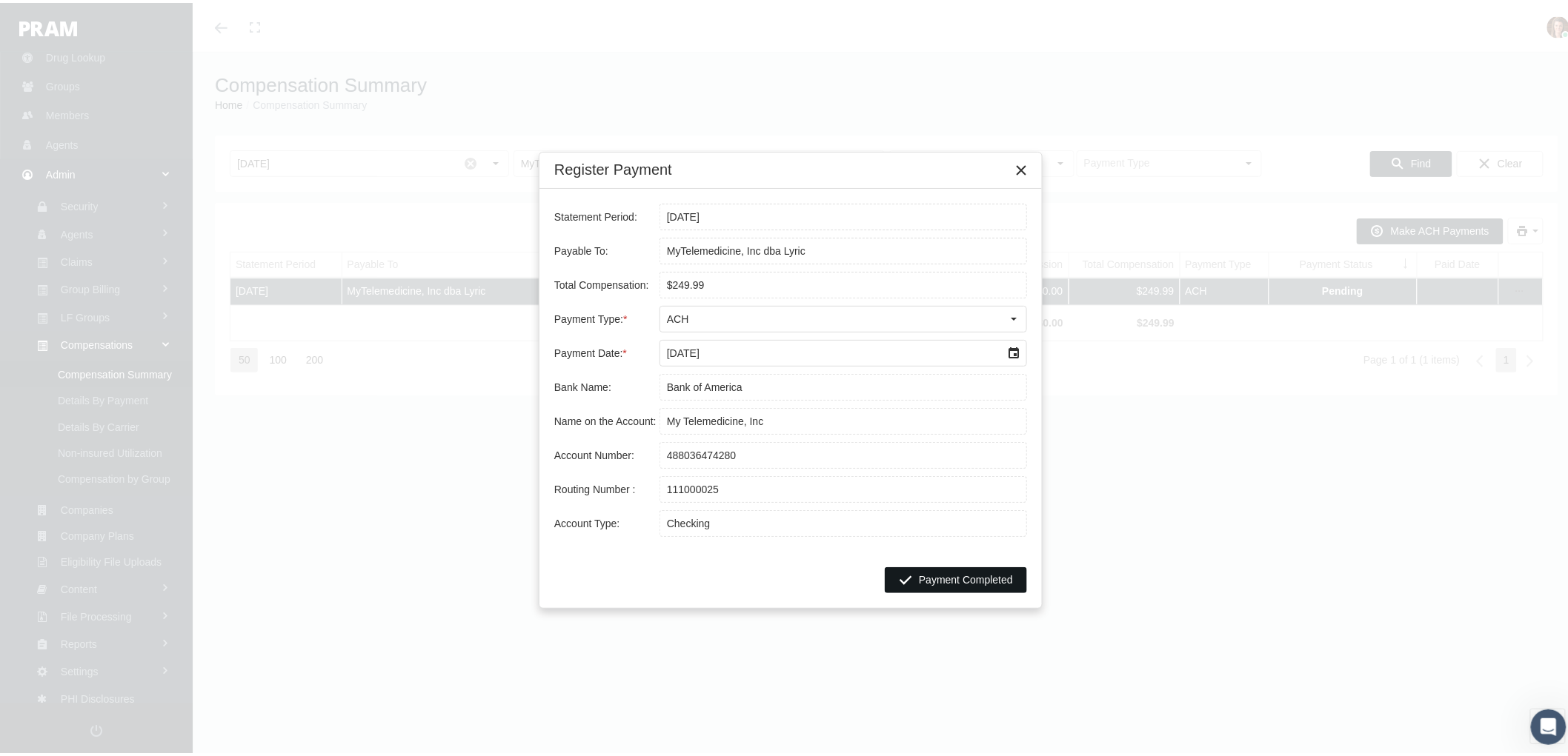
click at [959, 582] on span "Payment Completed" at bounding box center [966, 577] width 94 height 11
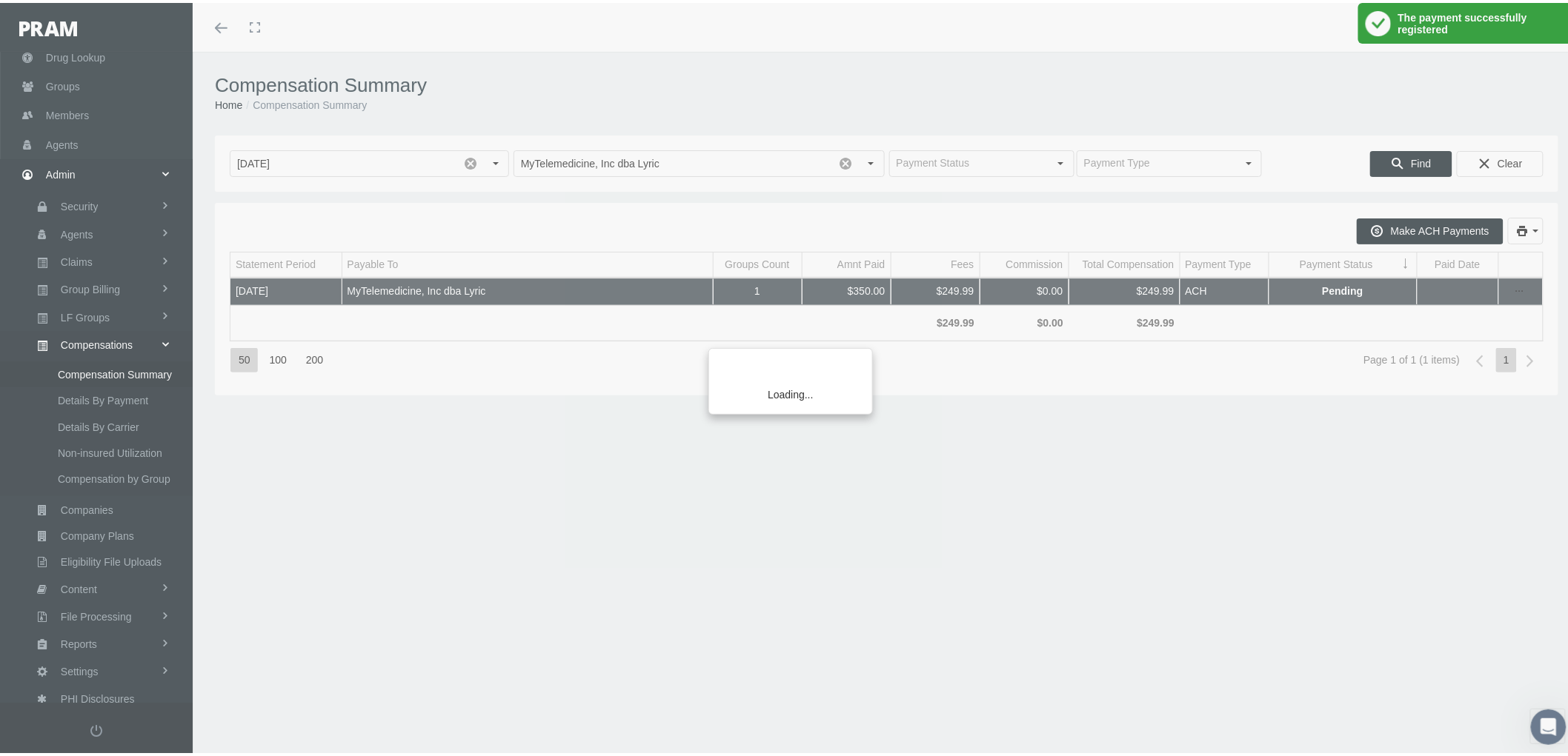
click at [959, 582] on div "Loading..." at bounding box center [784, 378] width 1568 height 756
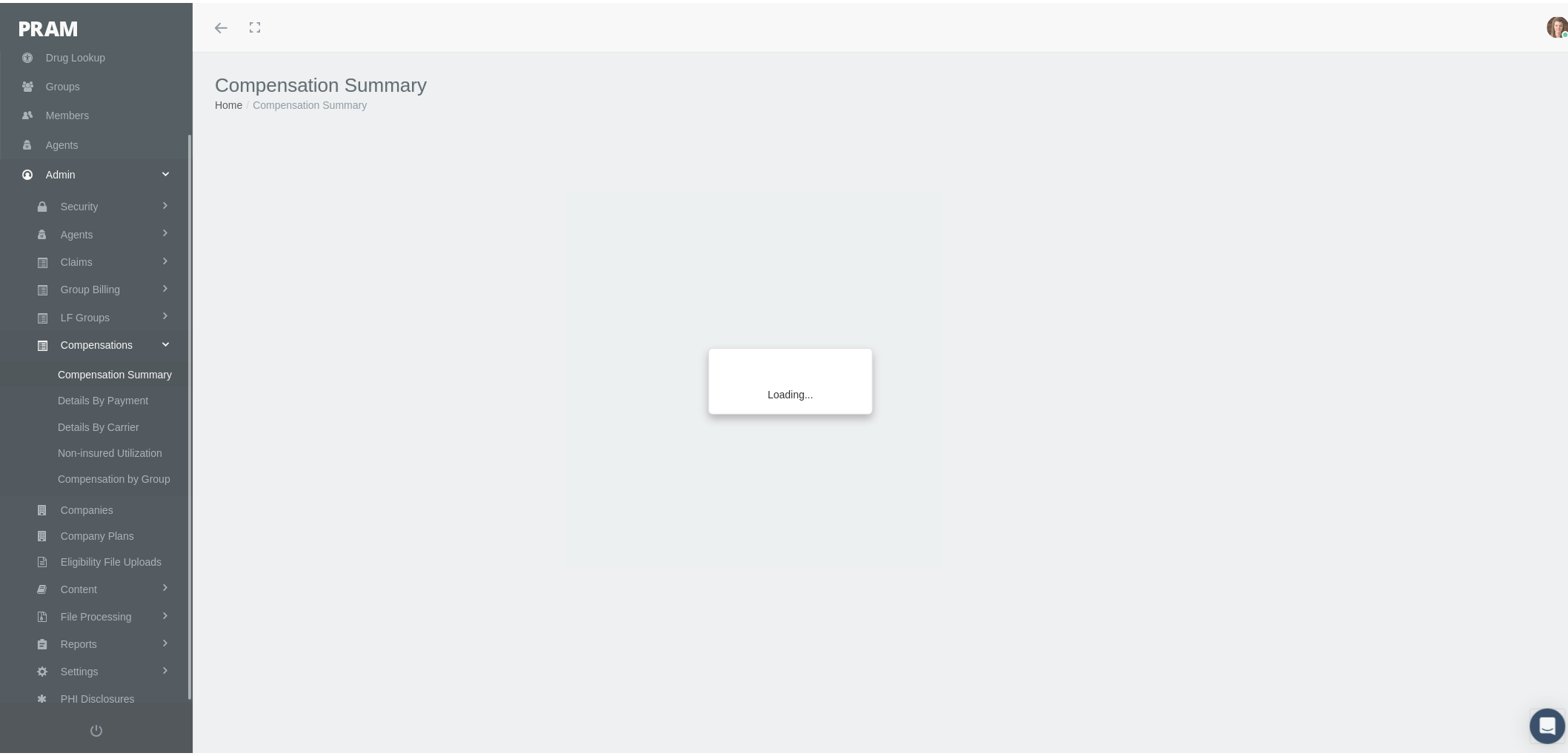
scroll to position [92, 0]
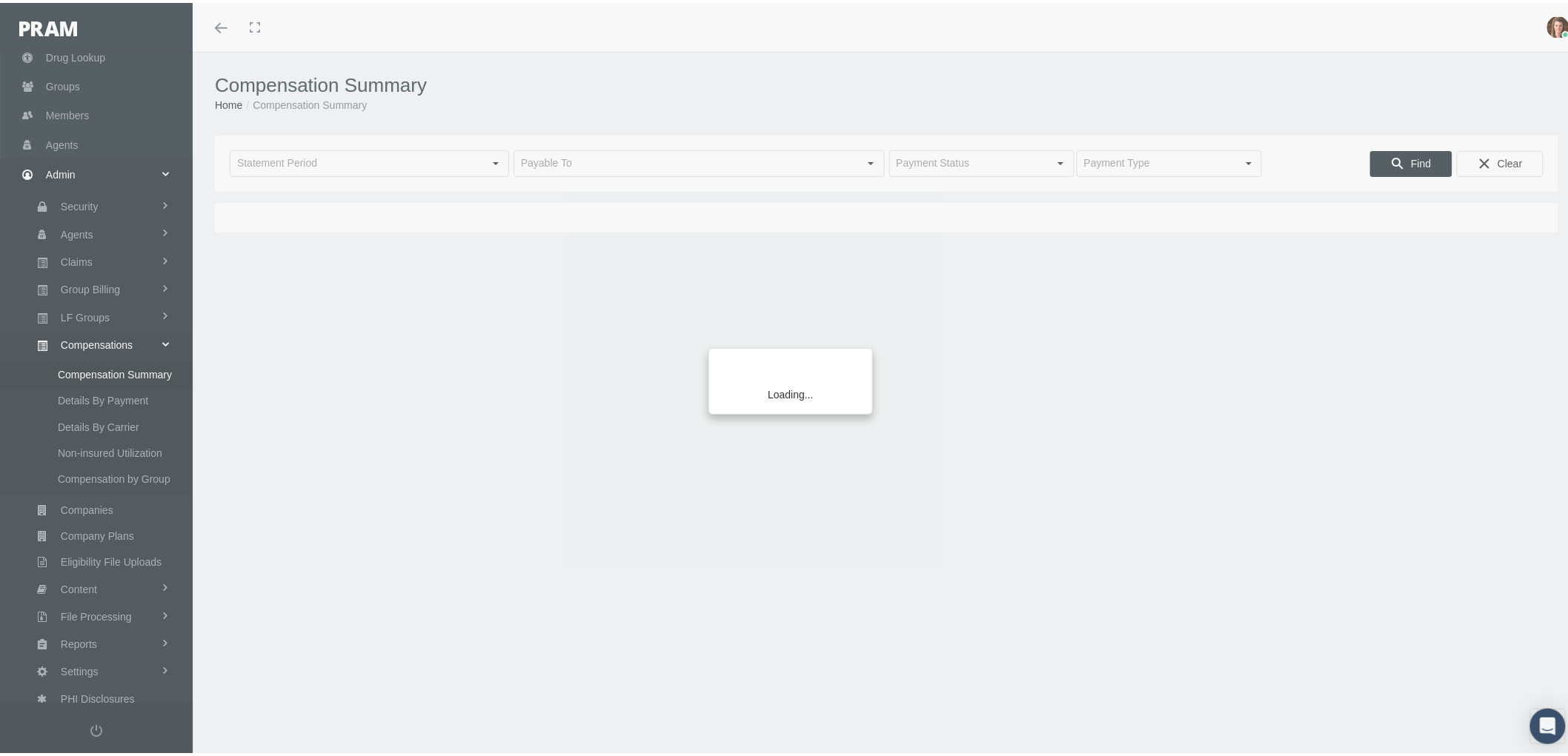
type input "[DATE]"
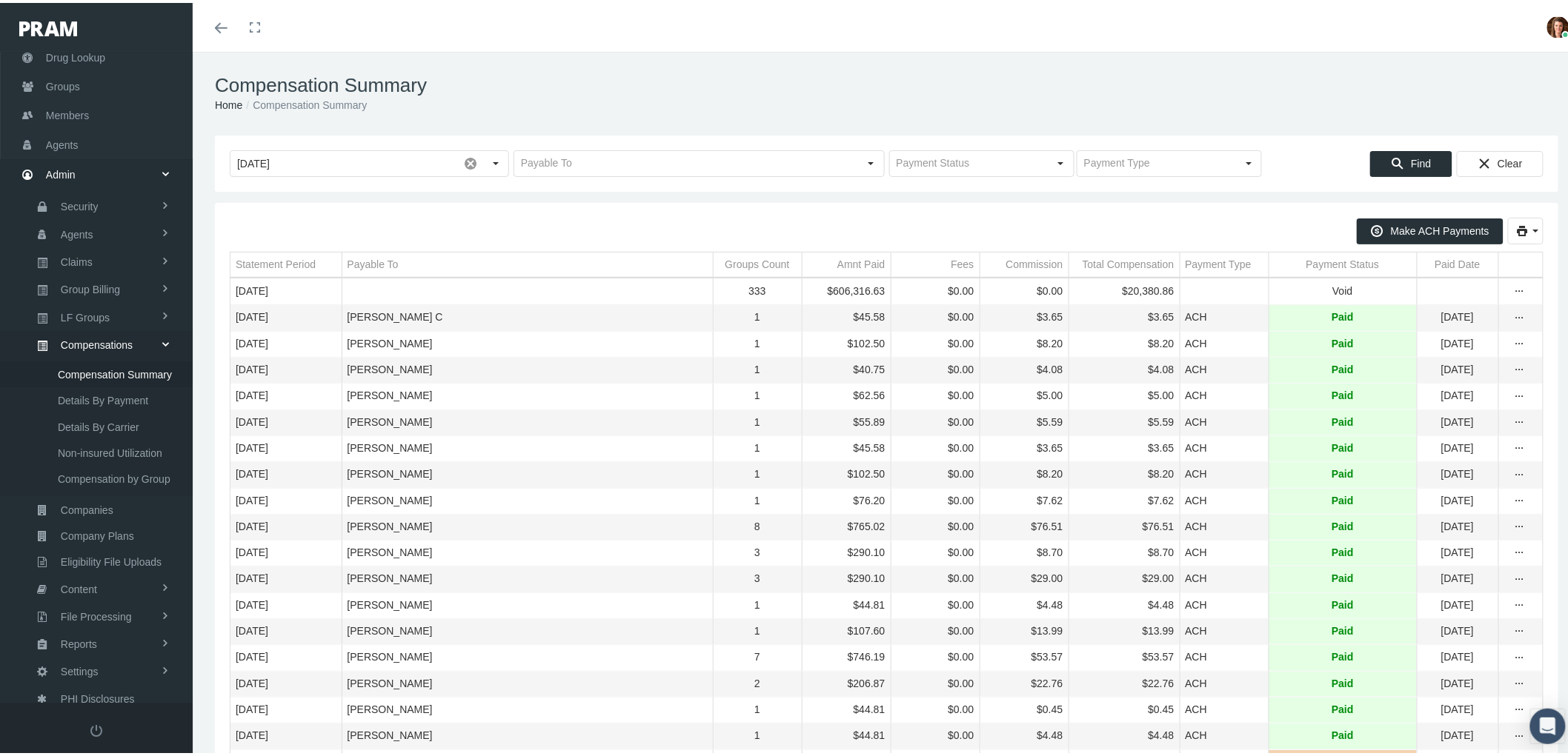
click at [1306, 263] on div "Payment Status" at bounding box center [1343, 261] width 74 height 14
click at [1300, 263] on div "Payment Status" at bounding box center [1336, 261] width 74 height 14
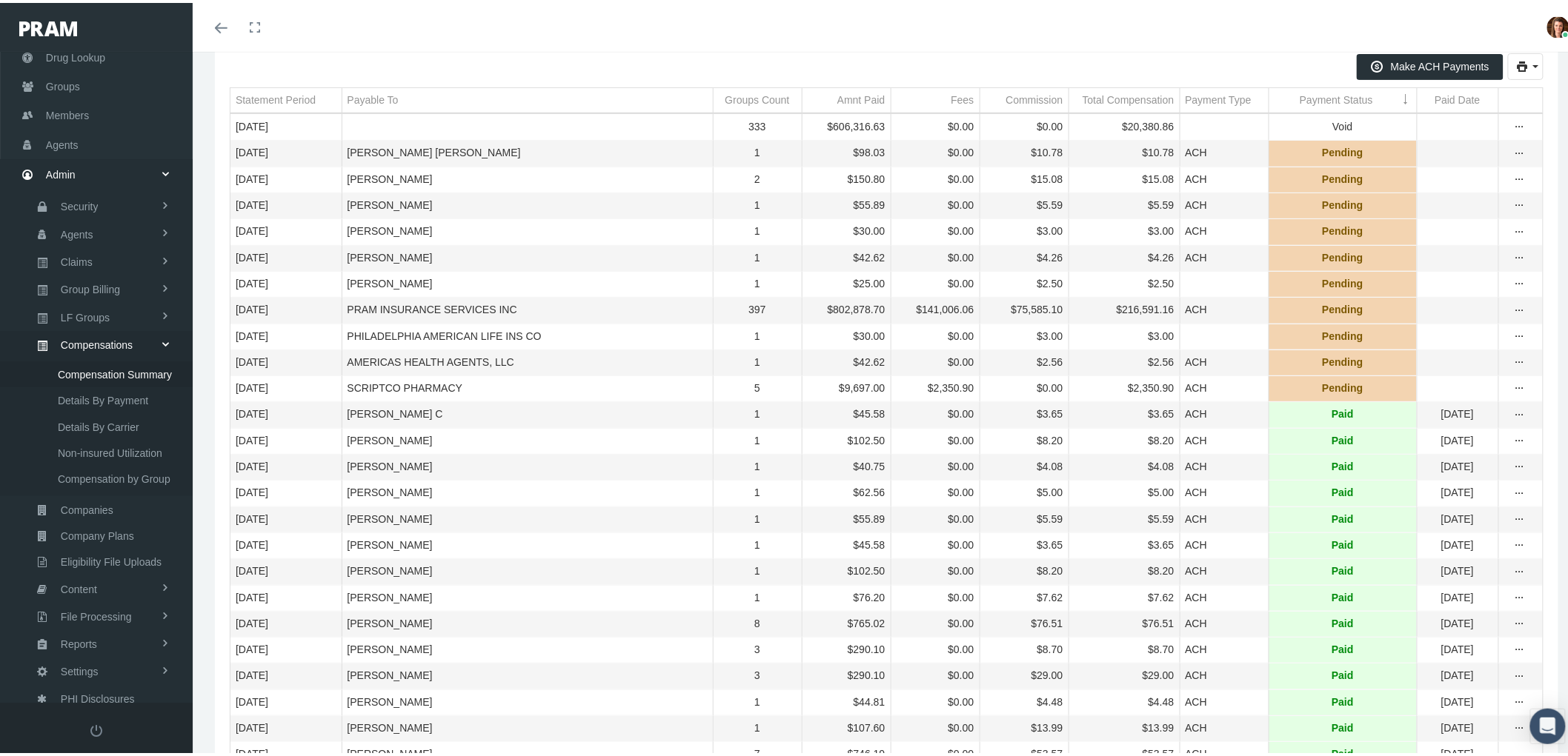
scroll to position [0, 0]
